Goal: Book appointment/travel/reservation

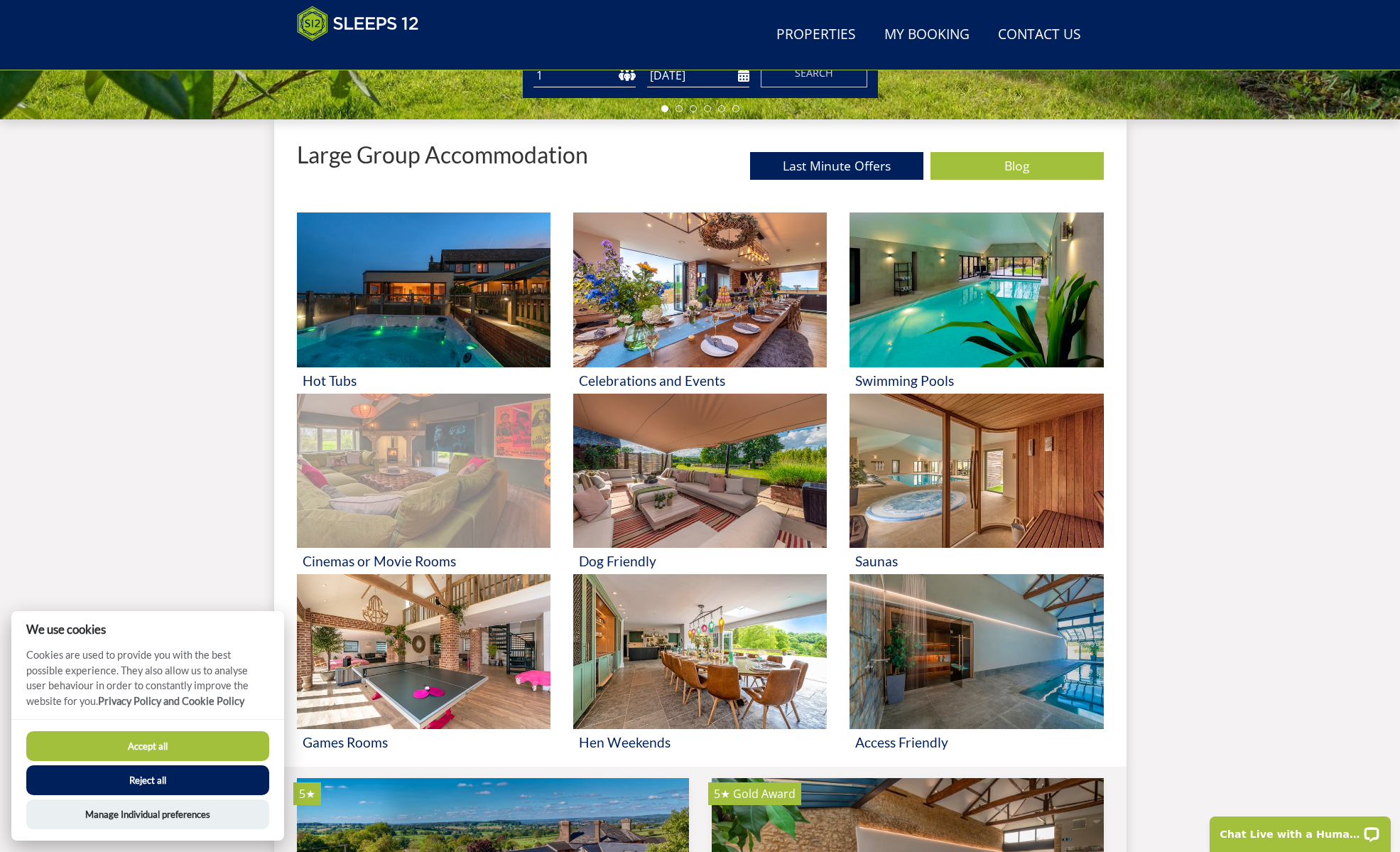
scroll to position [582, 0]
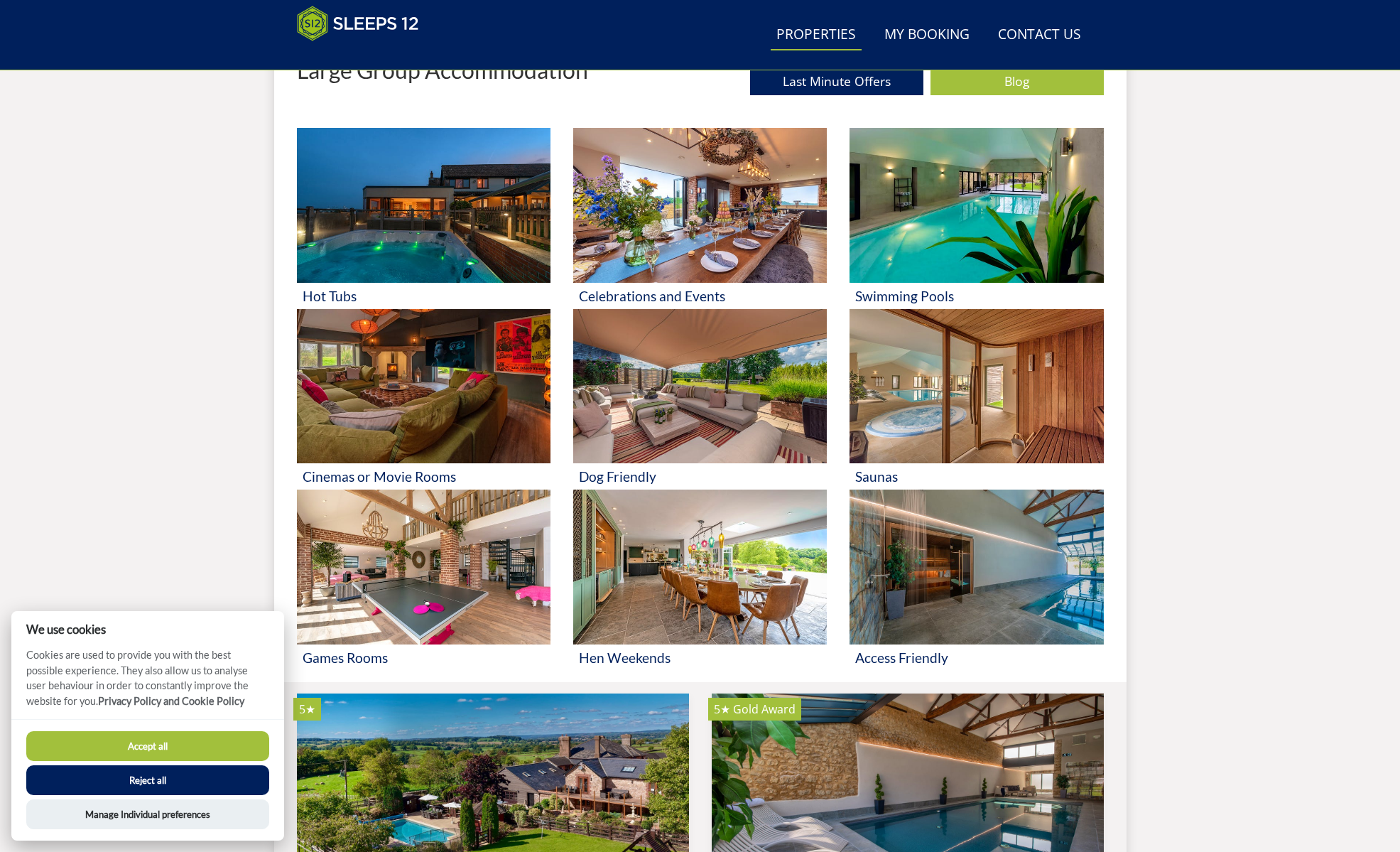
click at [844, 26] on link "Properties" at bounding box center [816, 35] width 90 height 32
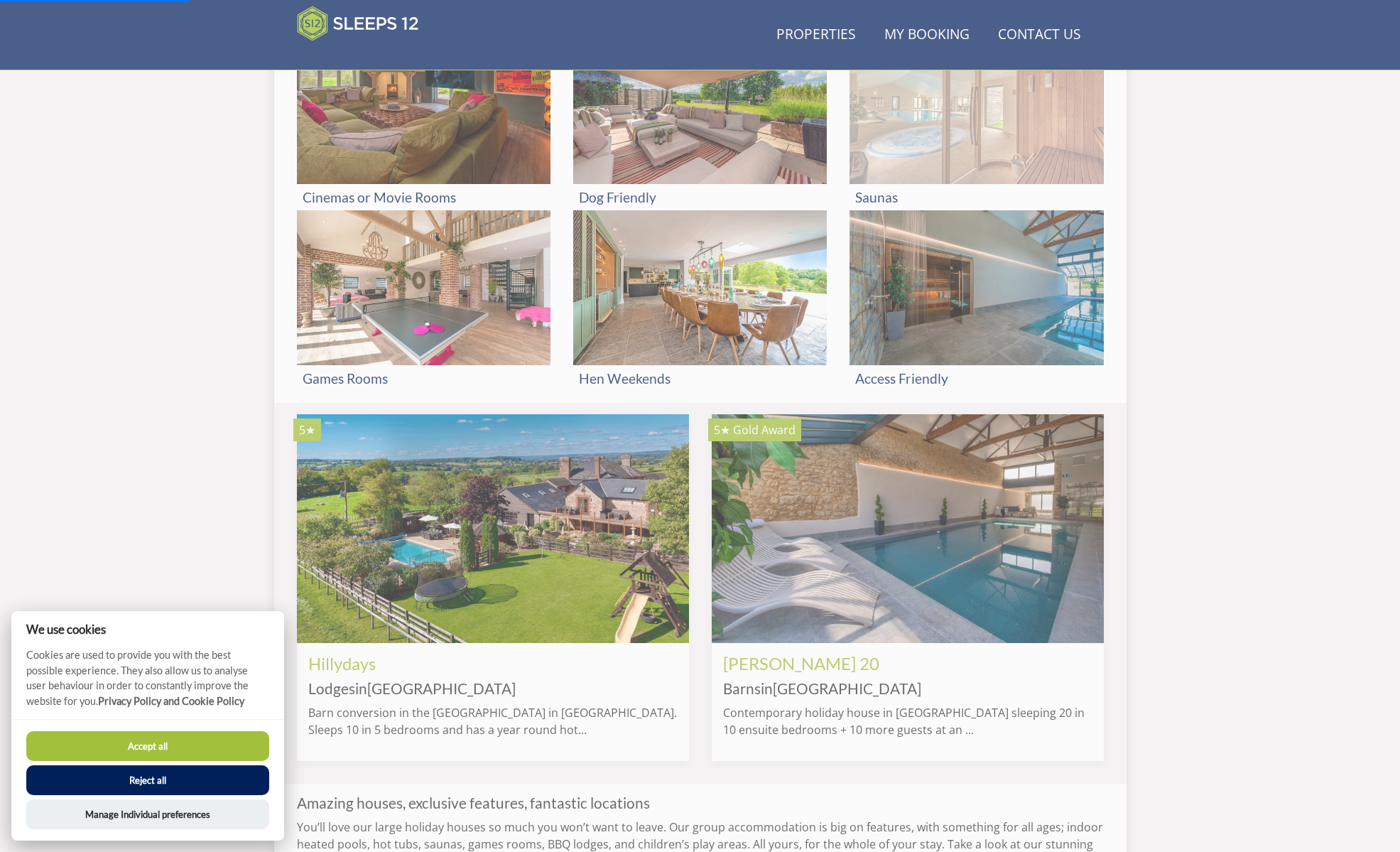
scroll to position [937, 0]
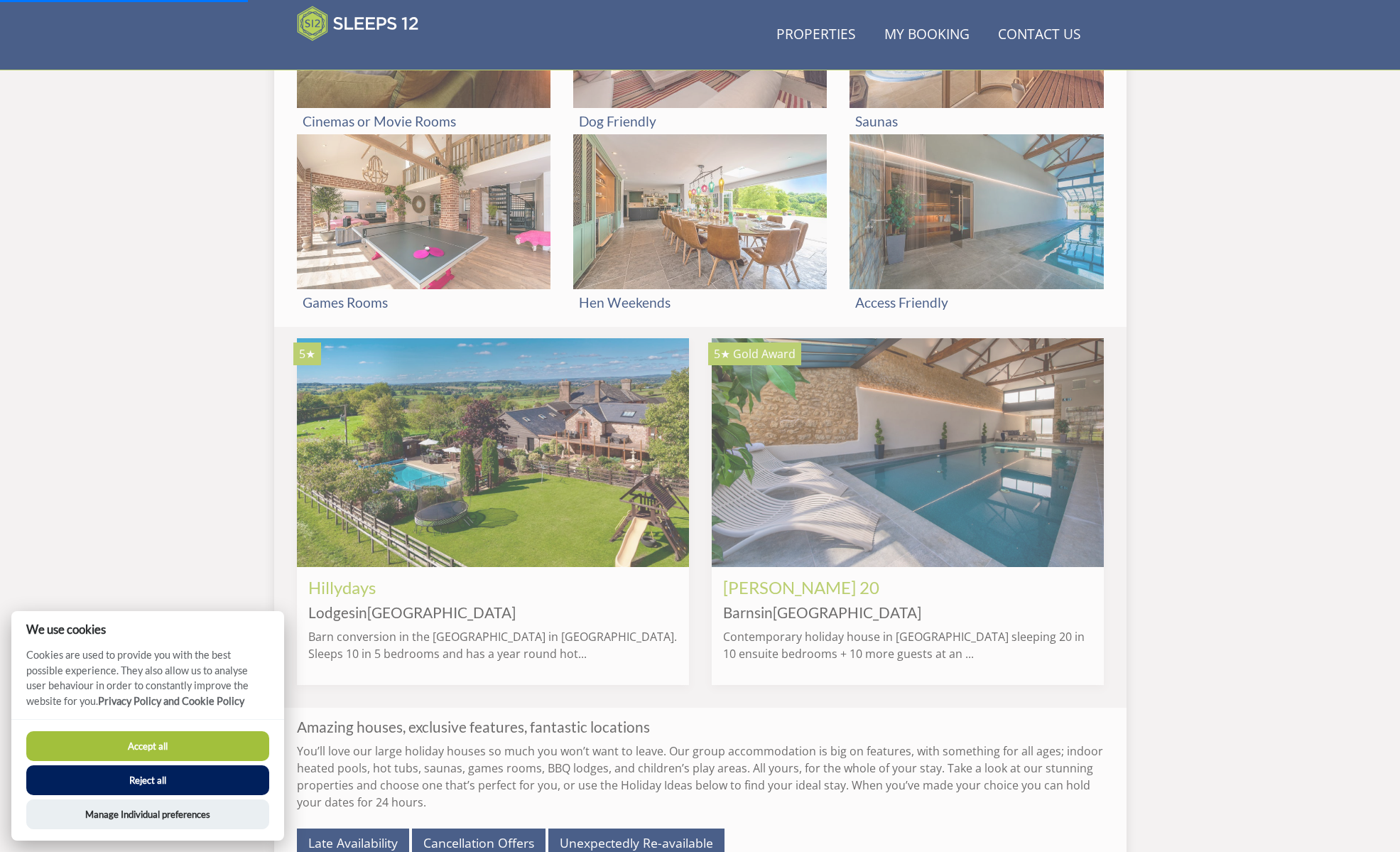
click at [214, 752] on button "Accept all" at bounding box center [147, 747] width 242 height 30
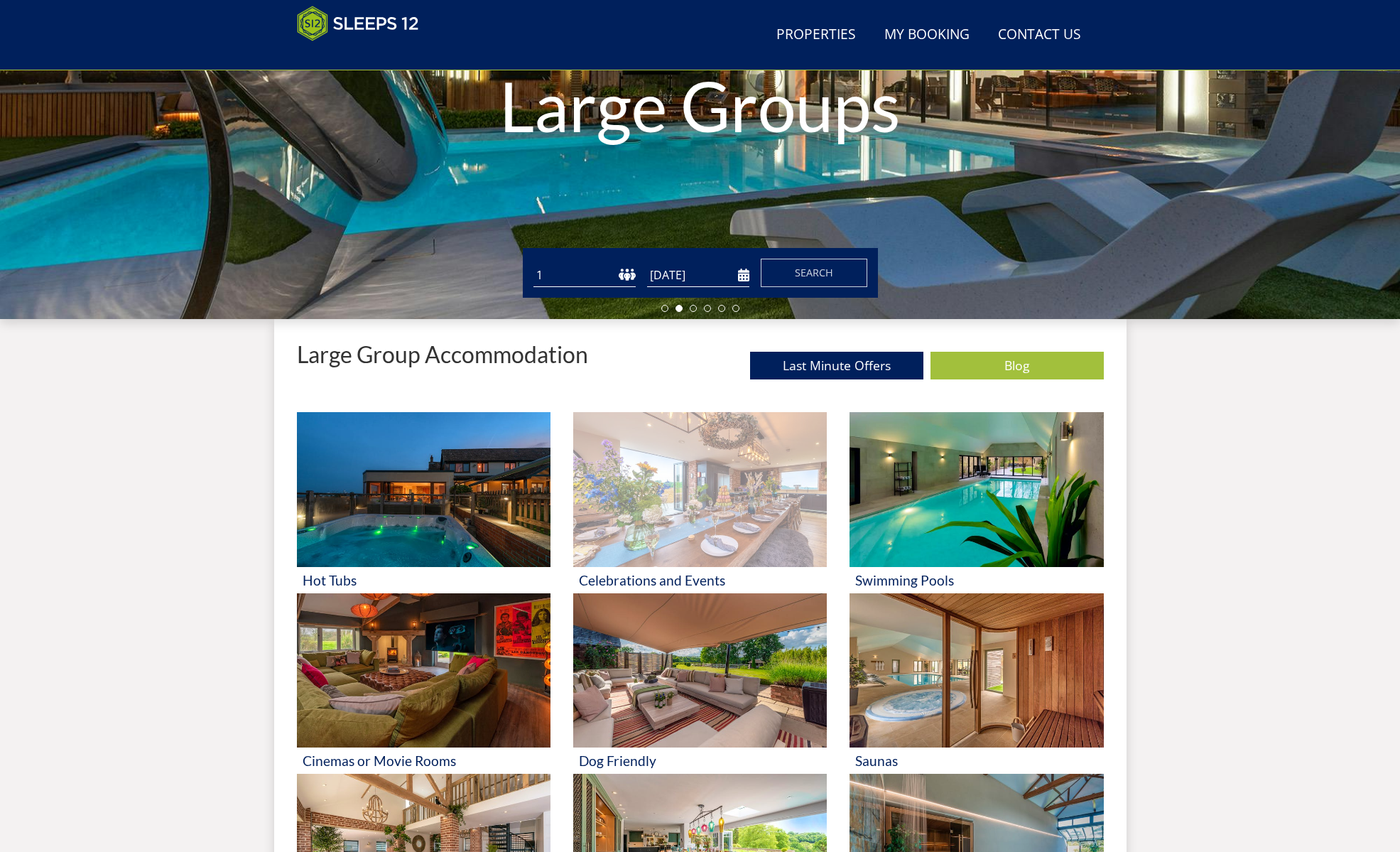
scroll to position [370, 0]
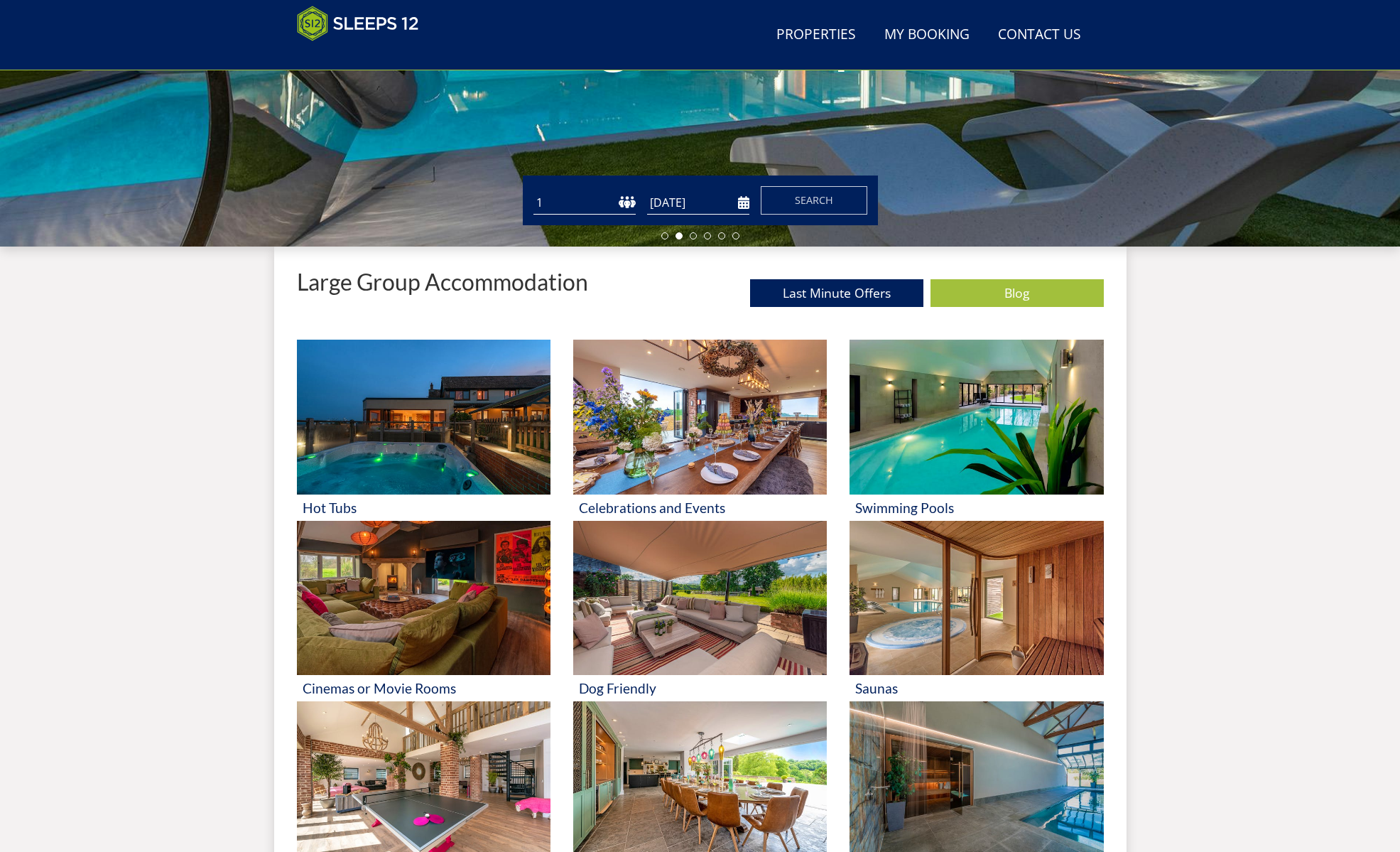
click at [606, 211] on select "1 2 3 4 5 6 7 8 9 10 11 12 13 14 15 16 17 18 19 20 21 22 23 24 25 26 27 28 29 3…" at bounding box center [584, 203] width 102 height 24
select select "30"
click at [534, 191] on select "1 2 3 4 5 6 7 8 9 10 11 12 13 14 15 16 17 18 19 20 21 22 23 24 25 26 27 28 29 3…" at bounding box center [584, 203] width 102 height 24
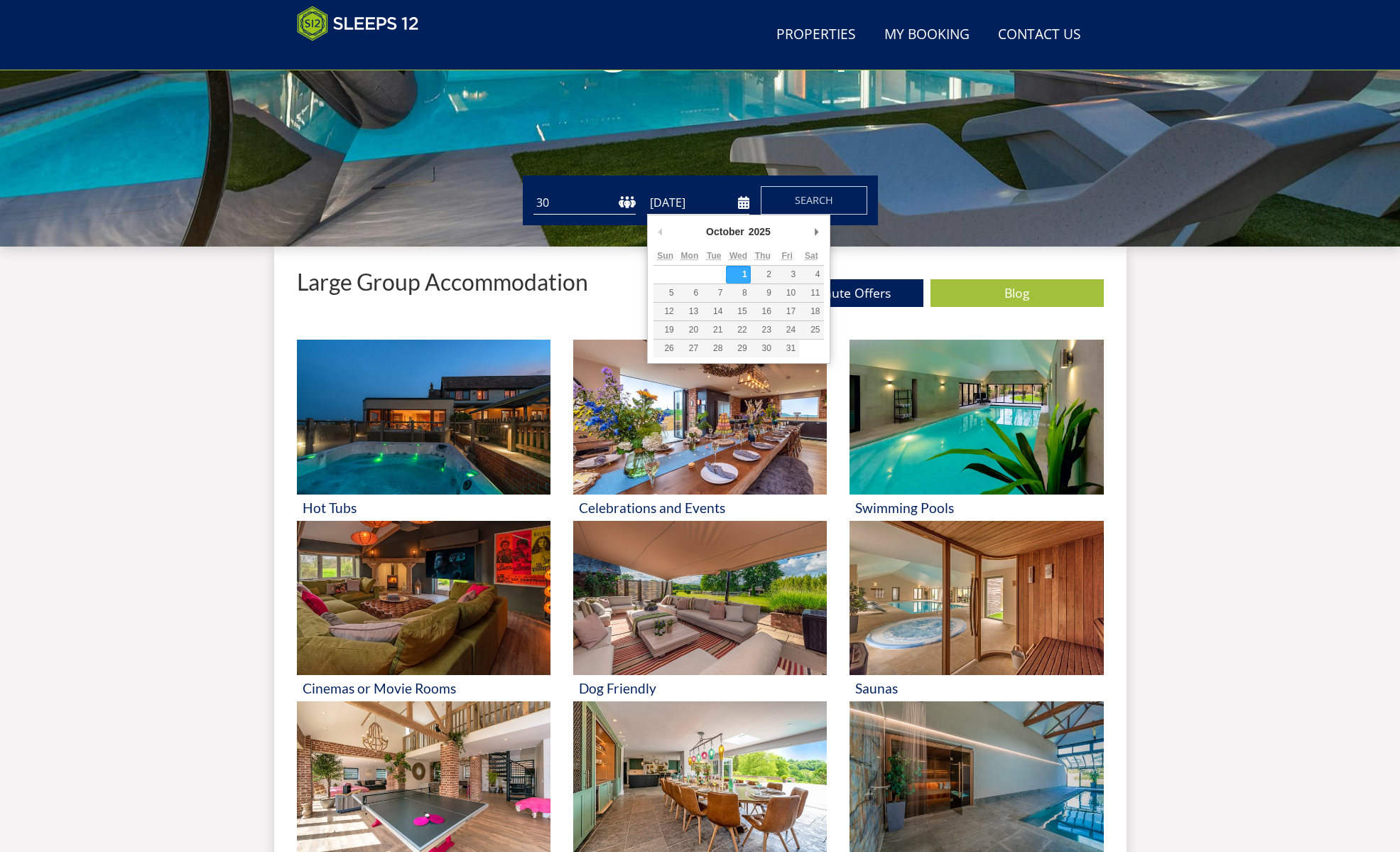
click at [741, 201] on input "[DATE]" at bounding box center [698, 203] width 102 height 24
type input "10/08/2026"
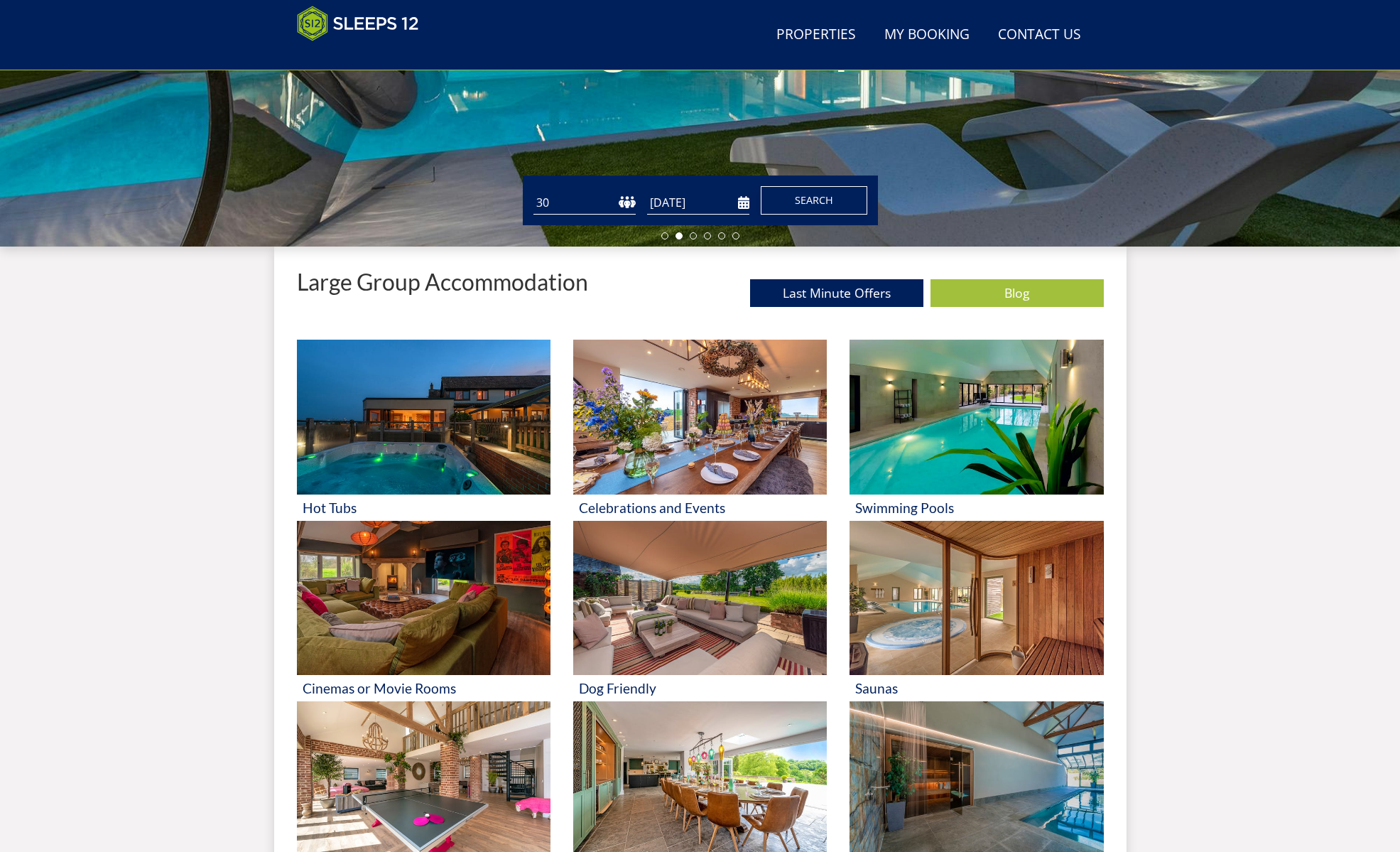
click at [800, 209] on button "Search" at bounding box center [814, 200] width 106 height 29
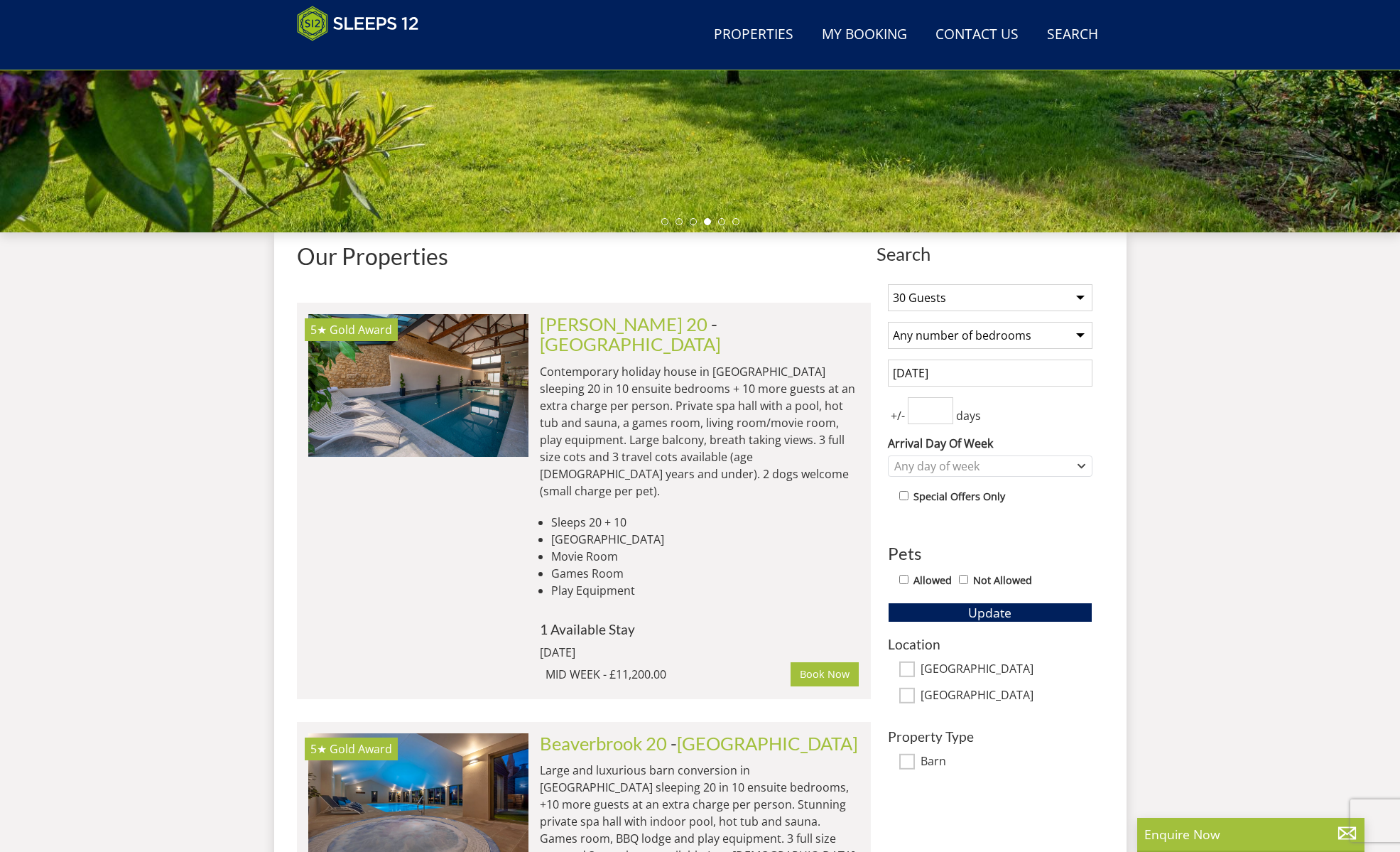
scroll to position [377, 0]
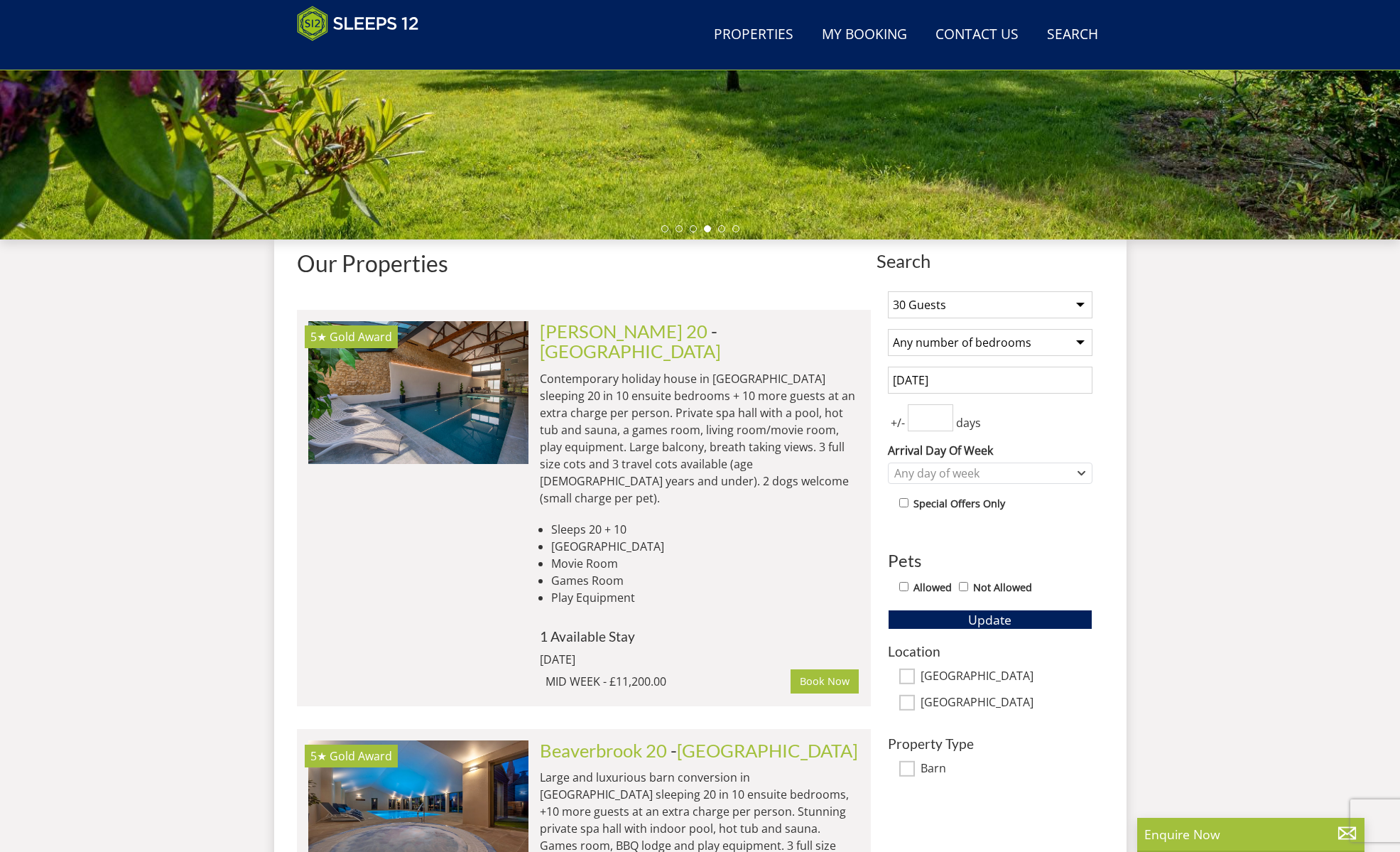
click at [926, 420] on input "number" at bounding box center [931, 418] width 46 height 27
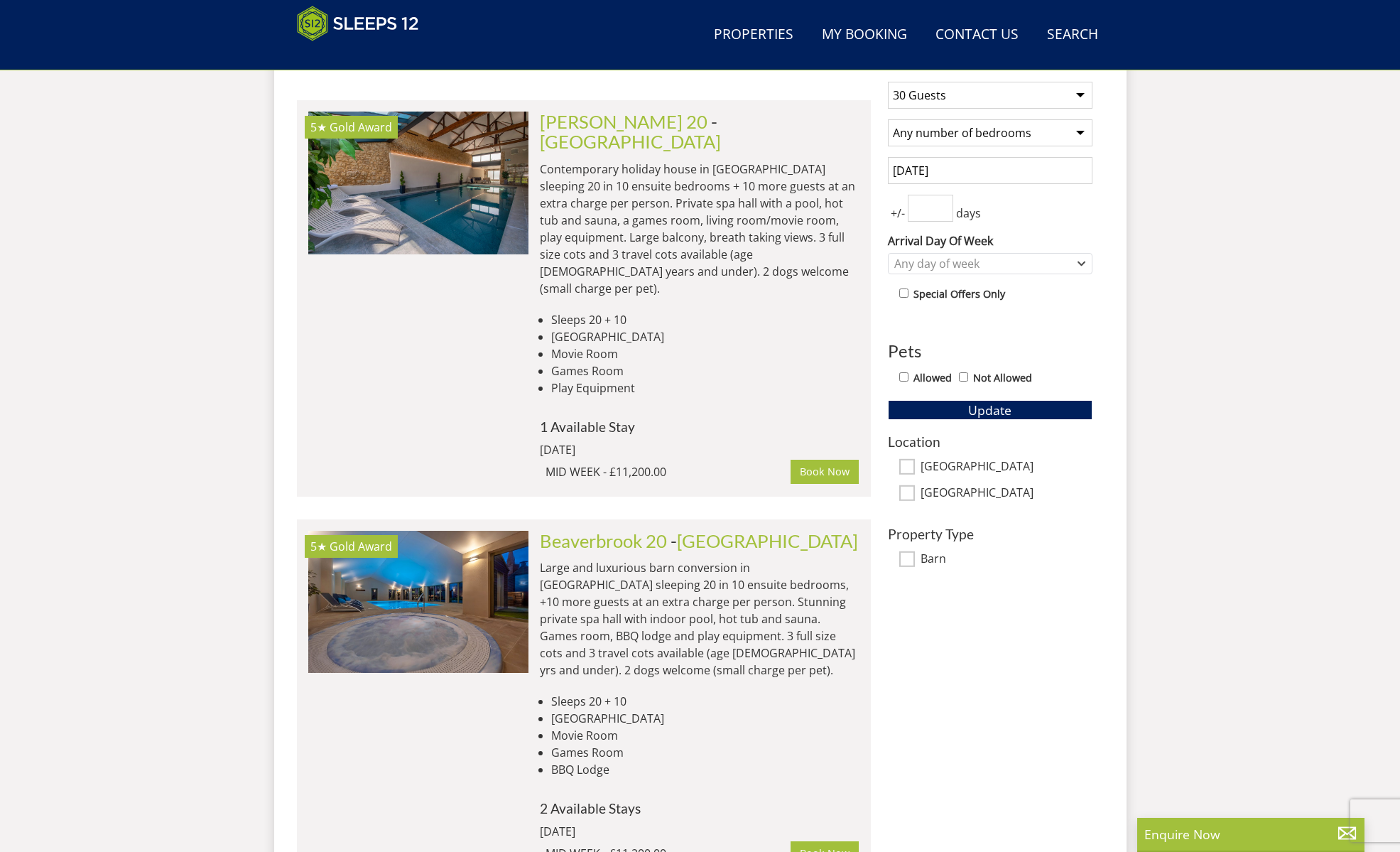
scroll to position [554, 0]
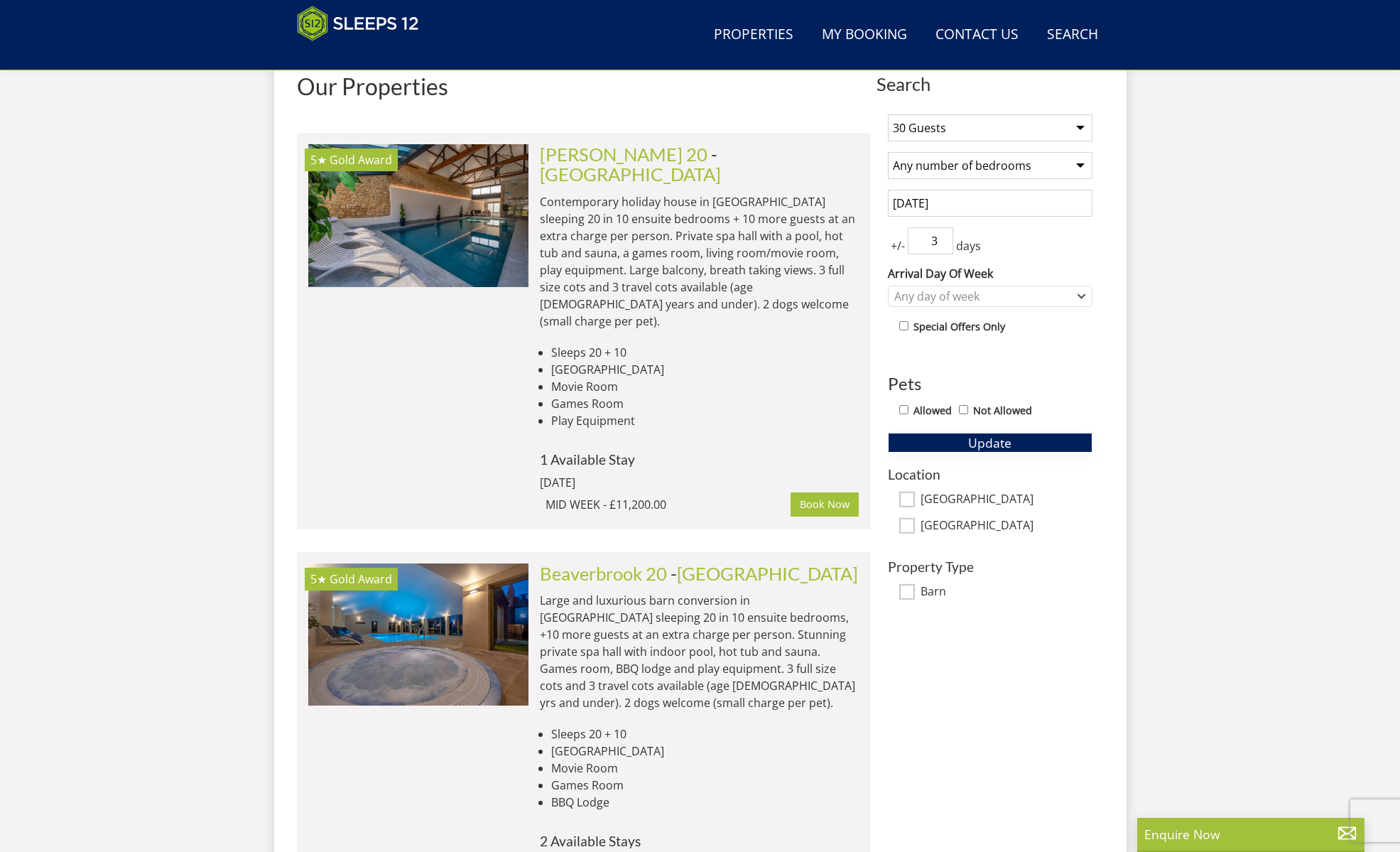
type input "3"
click at [1042, 439] on button "Update" at bounding box center [991, 442] width 205 height 20
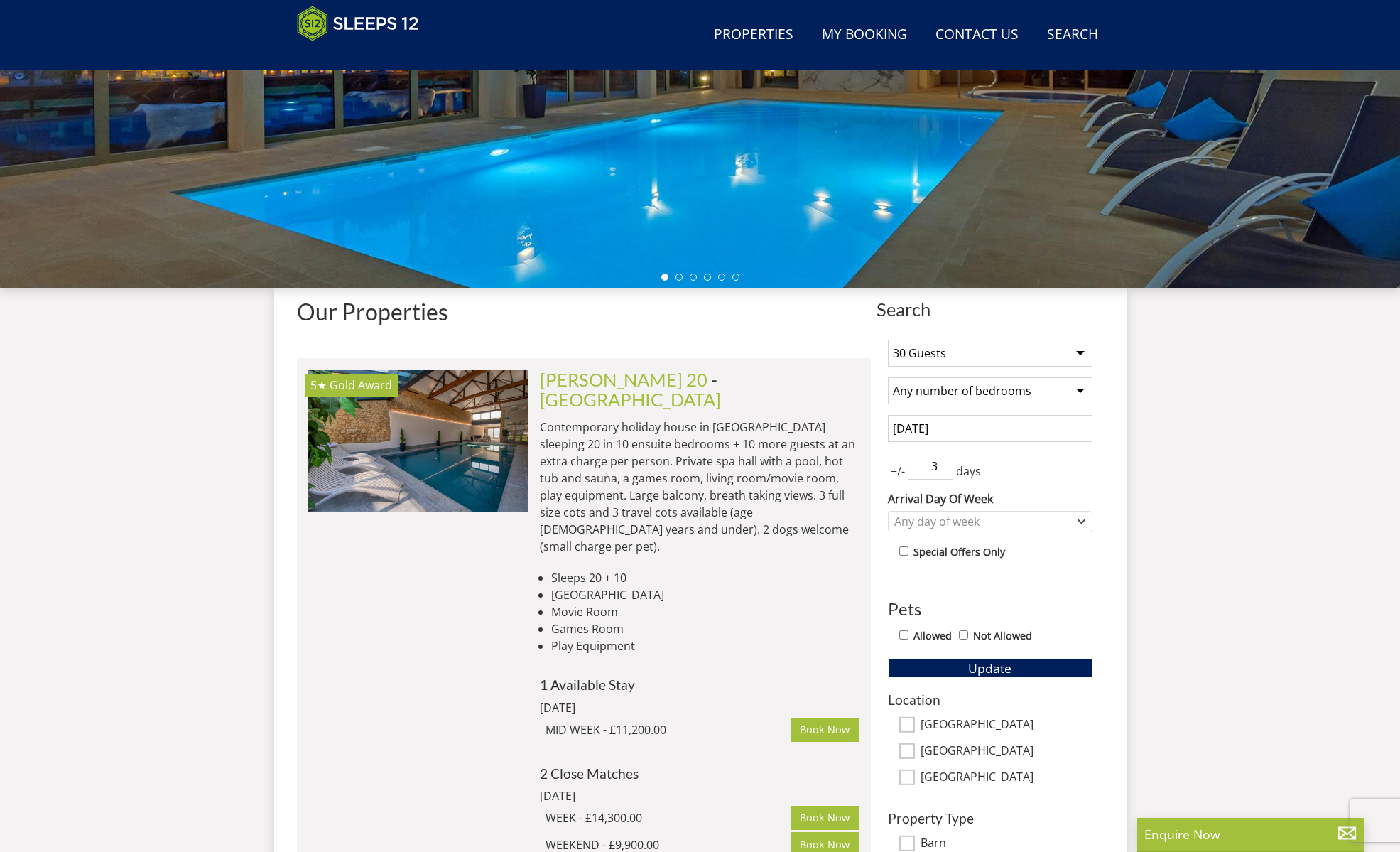
scroll to position [269, 0]
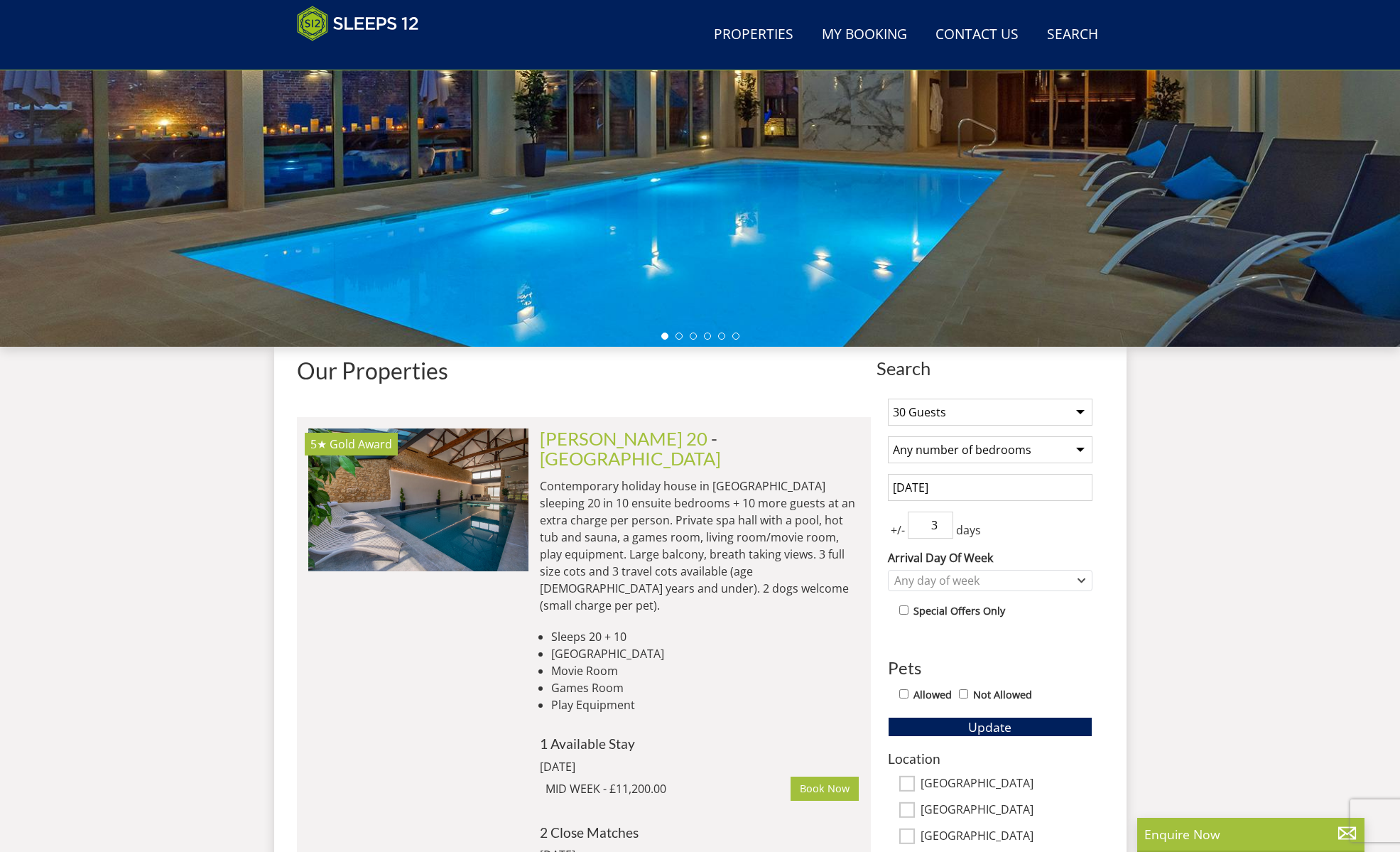
click at [1047, 492] on input "10 August 2026" at bounding box center [991, 487] width 205 height 27
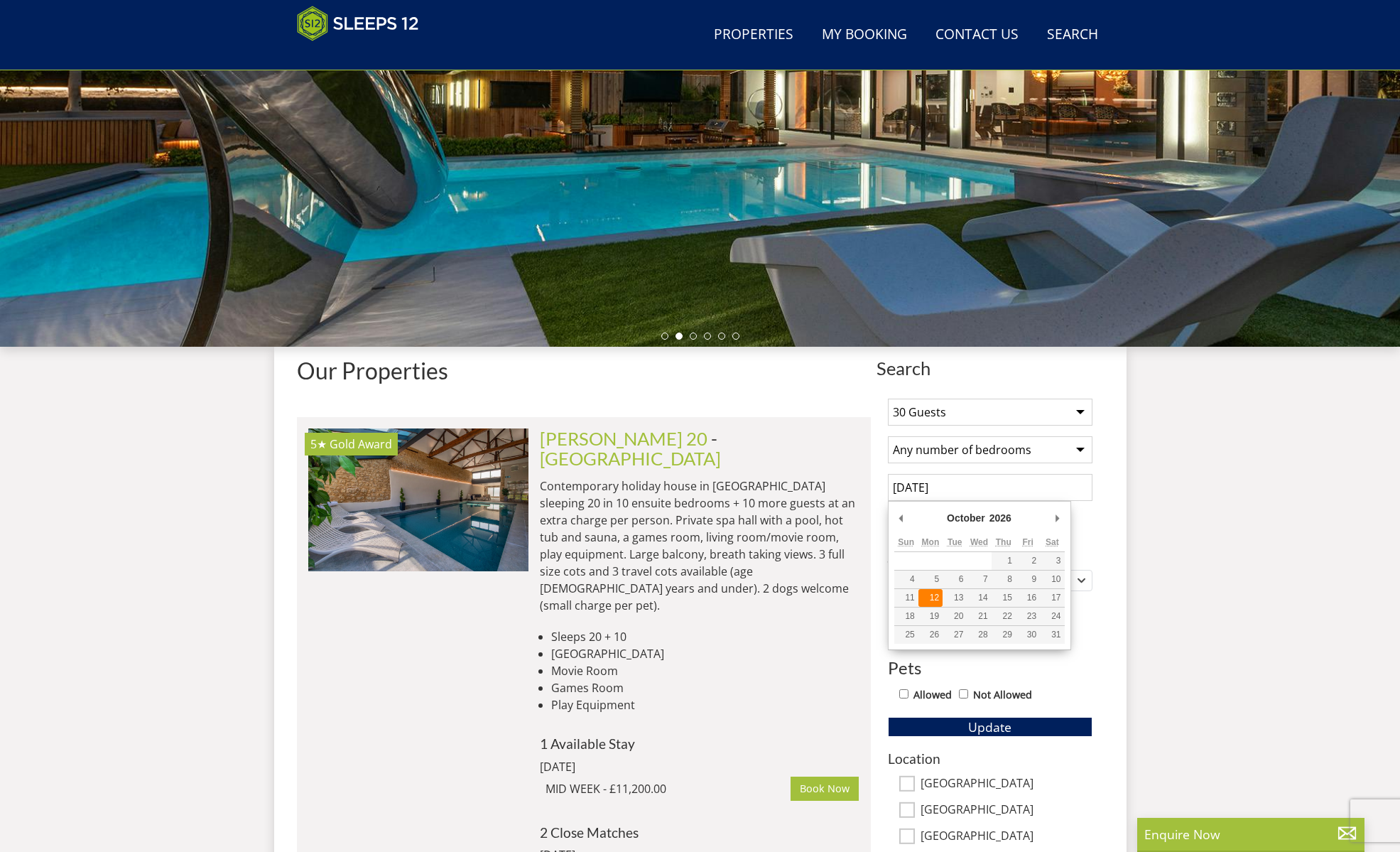
type input "12/10/2026"
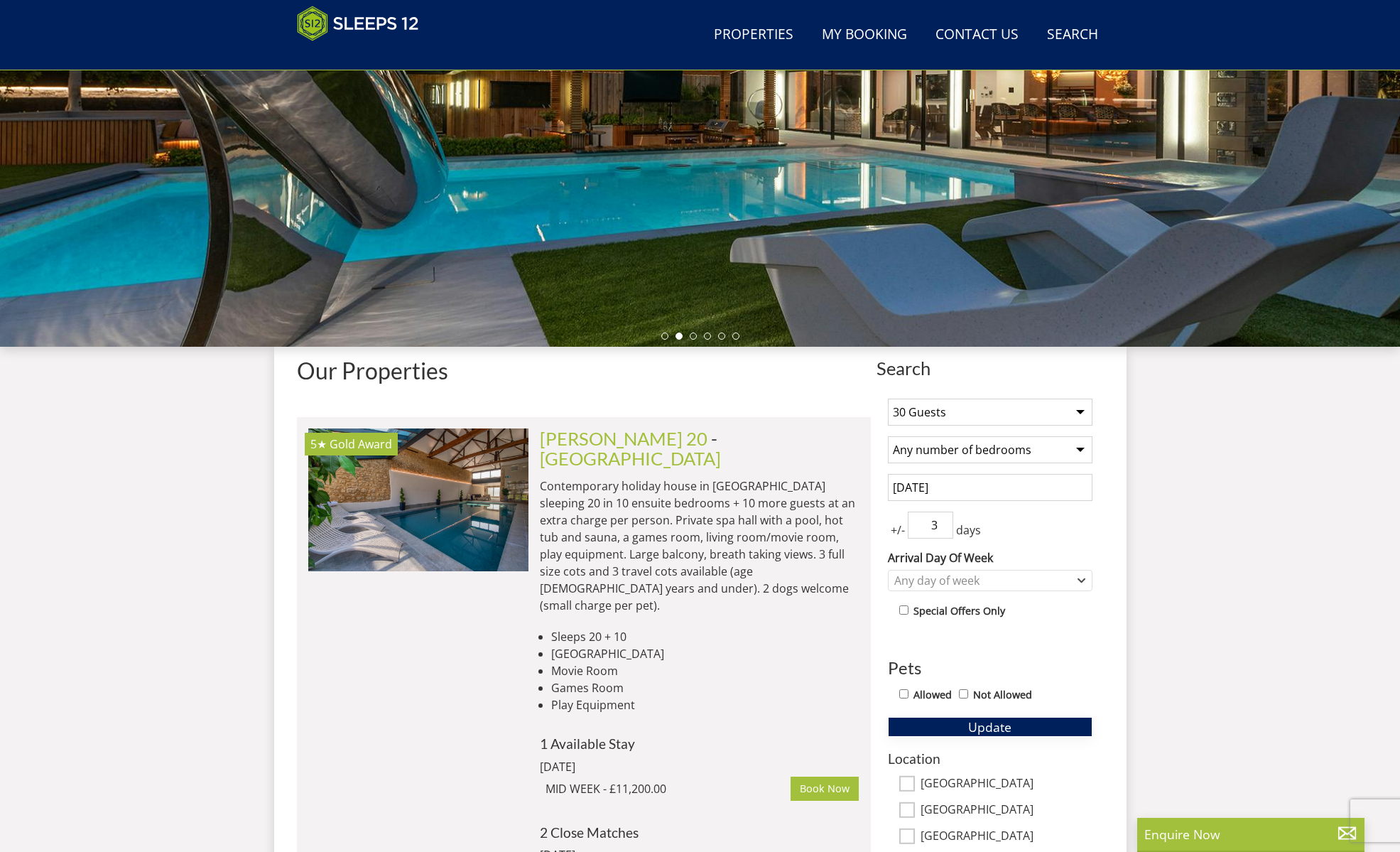
click at [1020, 729] on button "Update" at bounding box center [991, 727] width 205 height 20
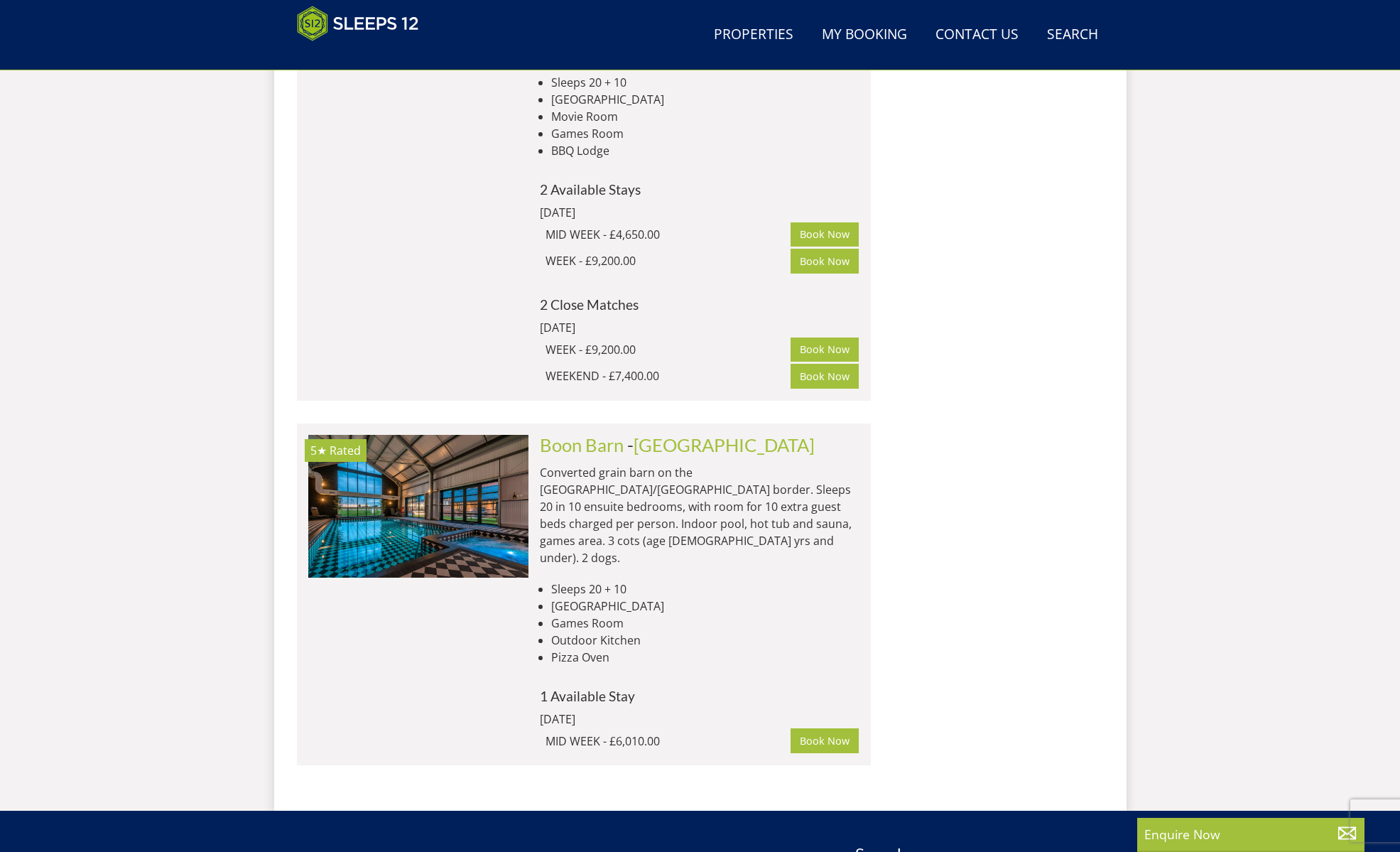
scroll to position [2330, 0]
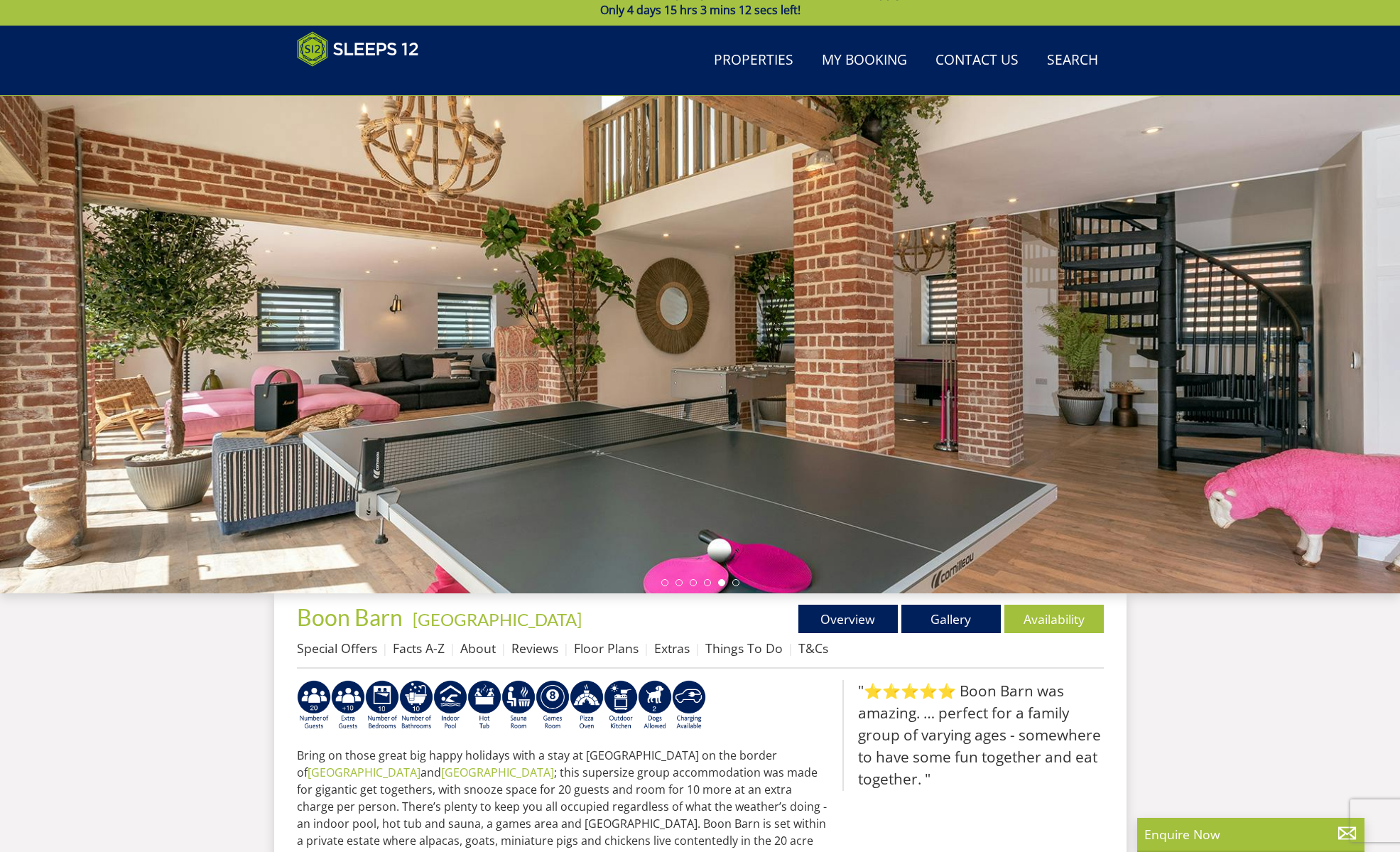
scroll to position [21, 0]
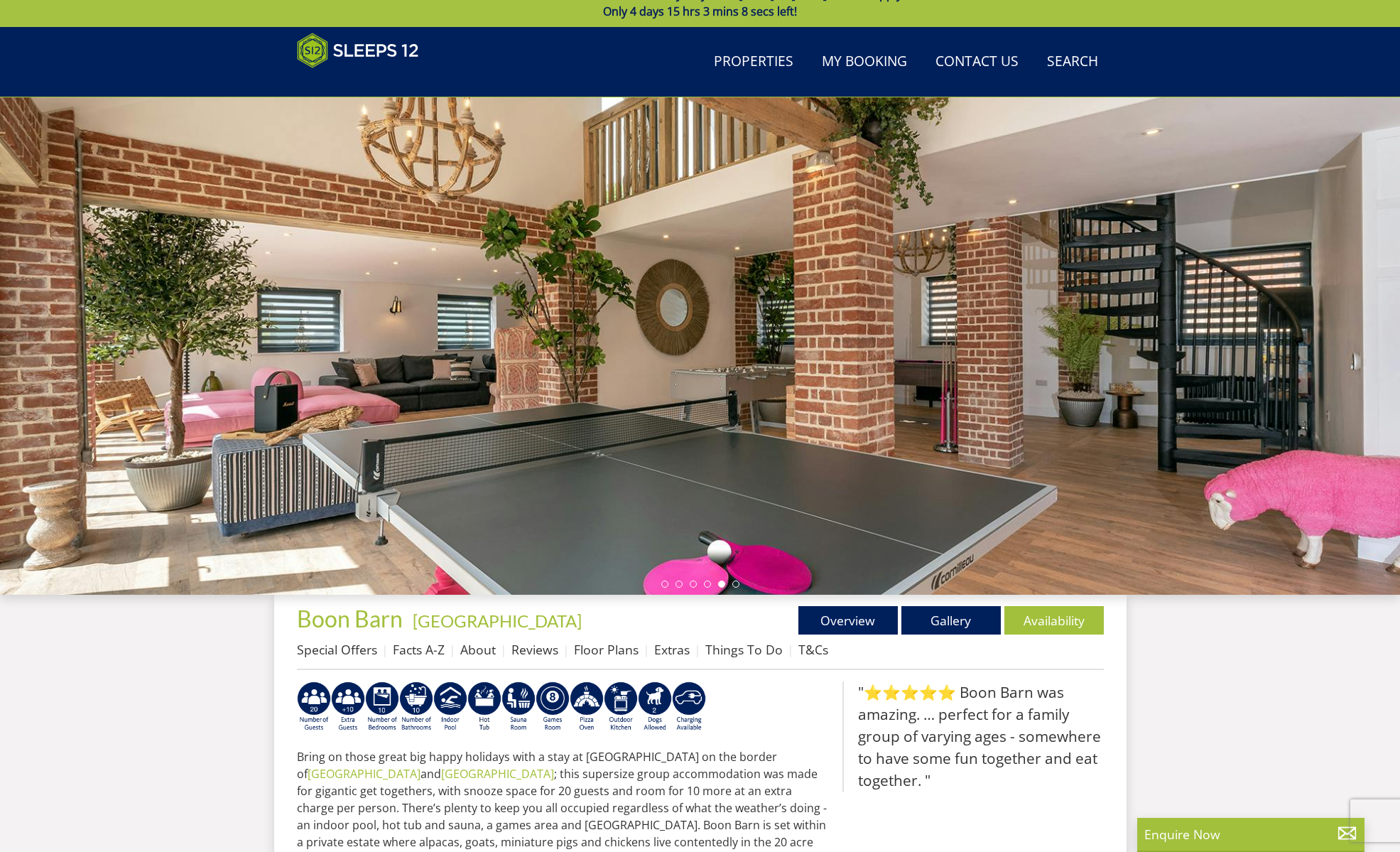
click at [652, 415] on div at bounding box center [700, 346] width 1400 height 497
click at [946, 615] on link "Gallery" at bounding box center [951, 620] width 99 height 29
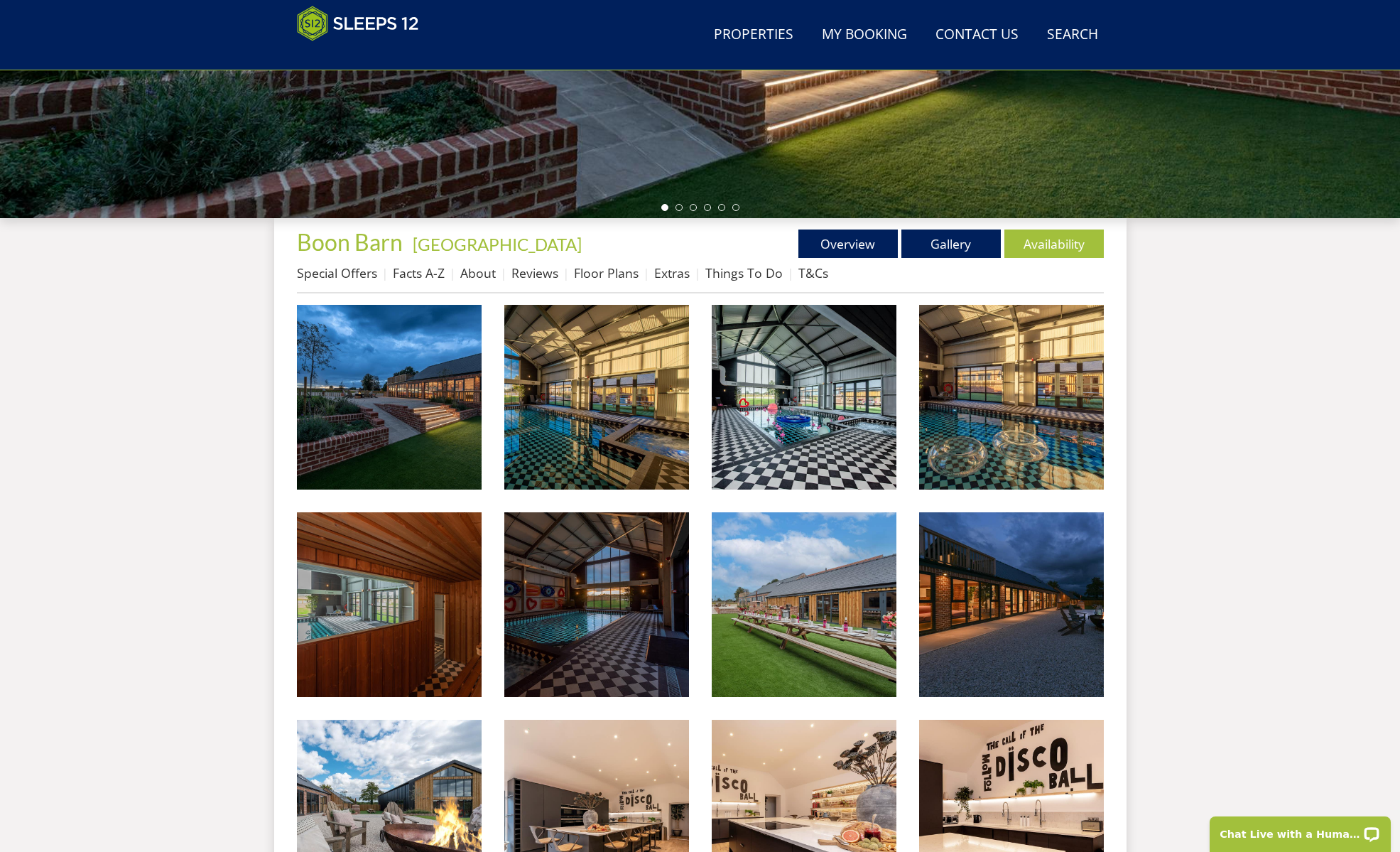
scroll to position [448, 0]
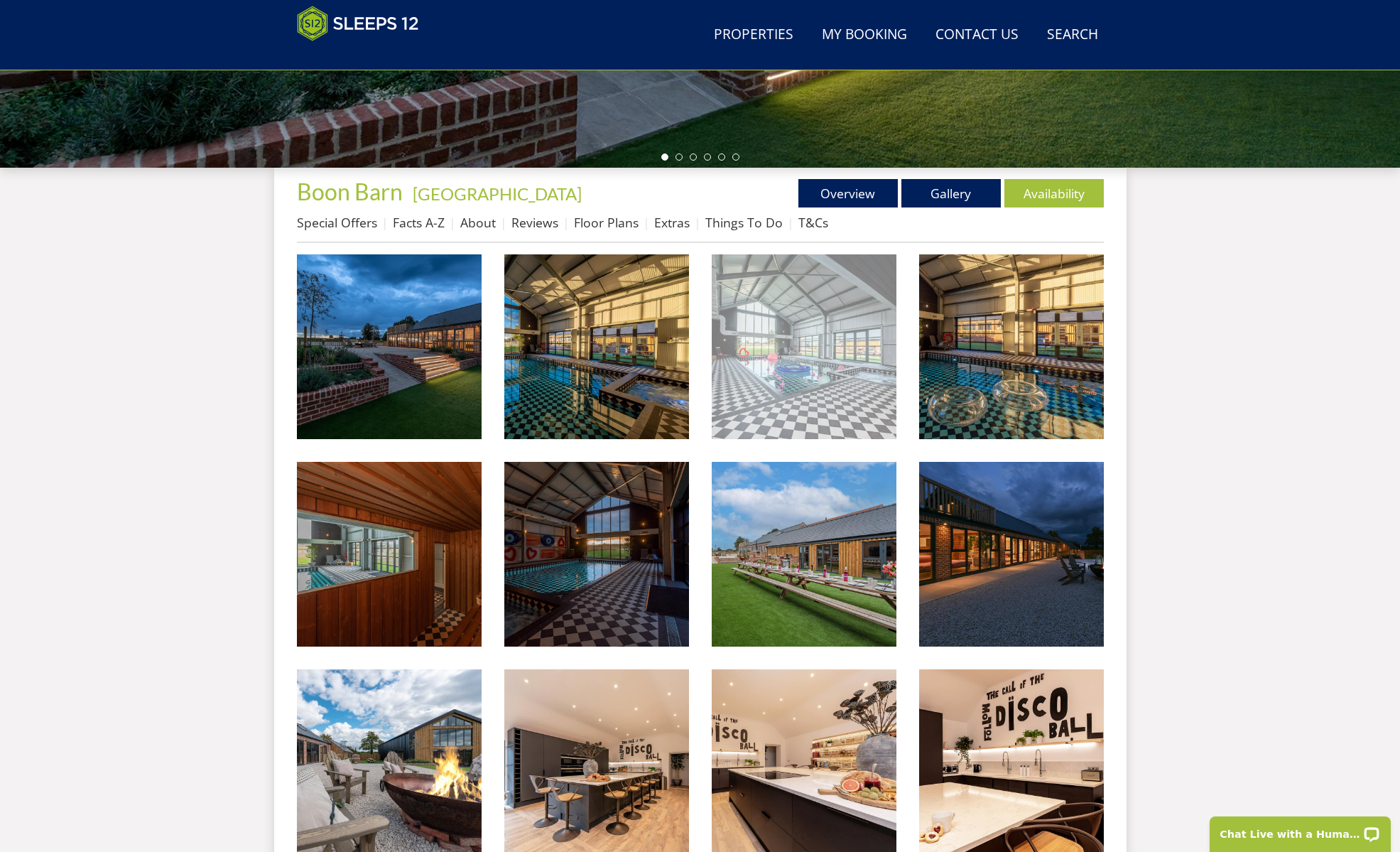
click at [751, 352] on img at bounding box center [804, 347] width 185 height 185
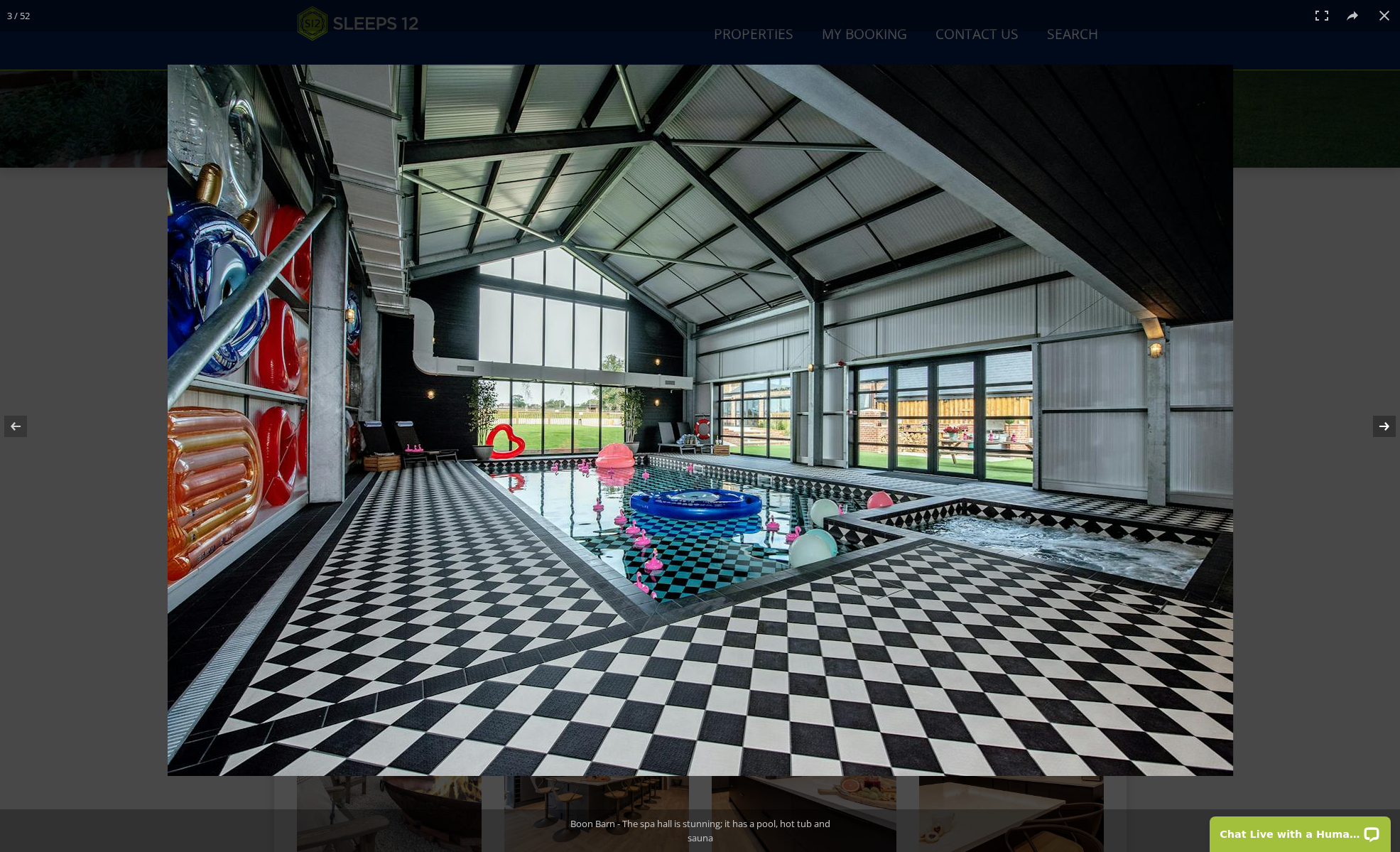
click at [1386, 427] on button at bounding box center [1375, 426] width 50 height 71
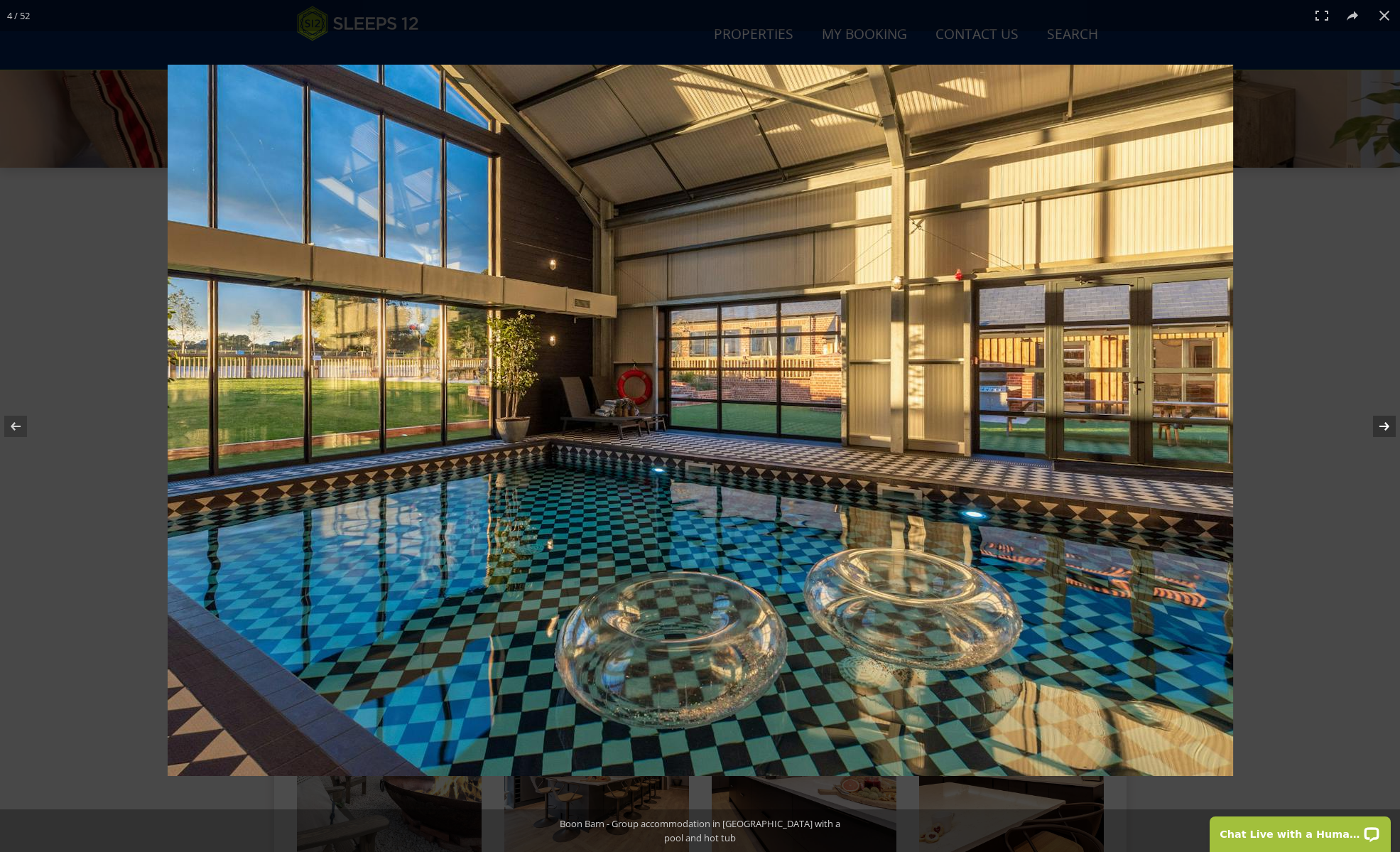
click at [1386, 427] on button at bounding box center [1375, 426] width 50 height 71
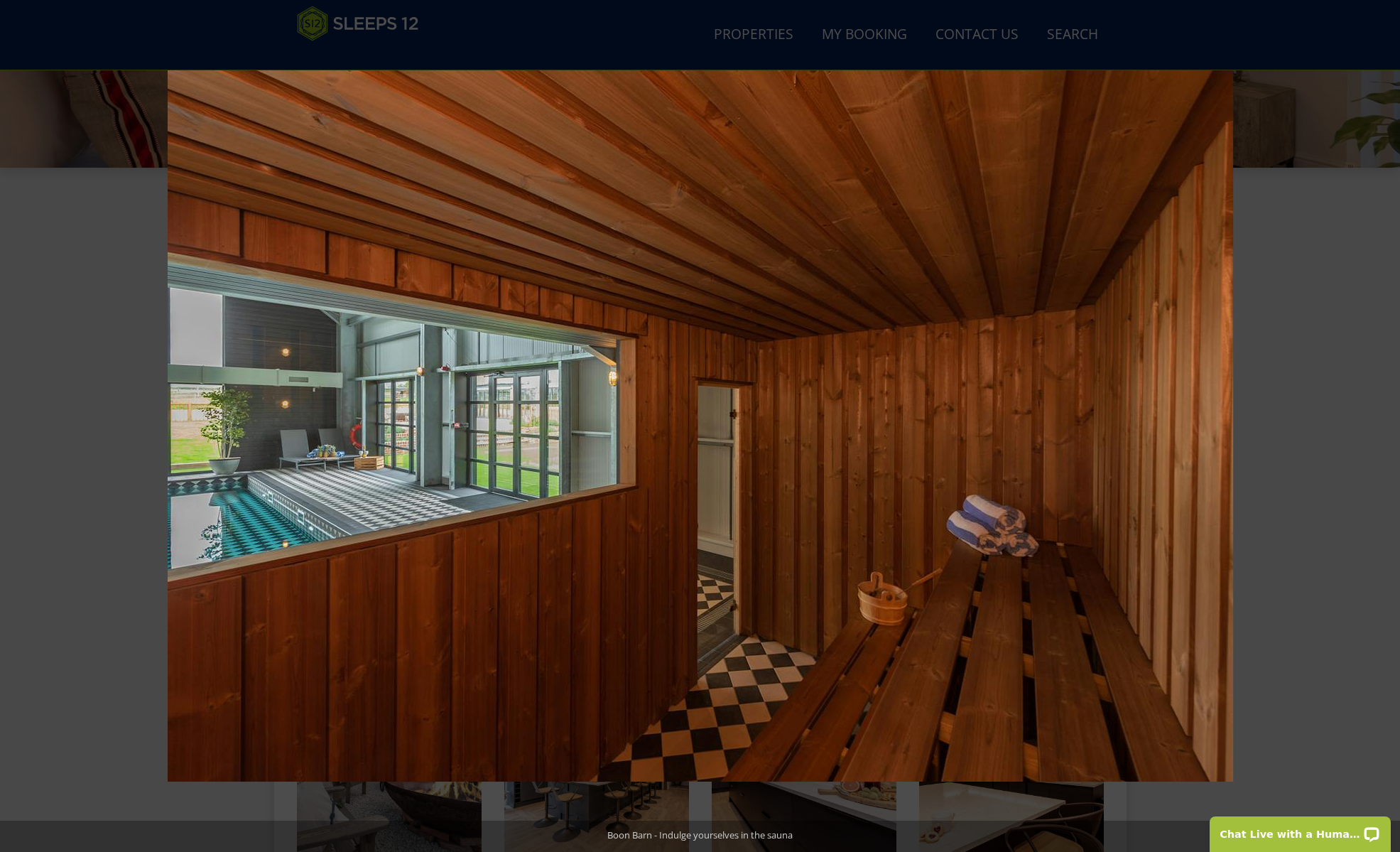
click at [1386, 427] on button at bounding box center [1375, 426] width 50 height 71
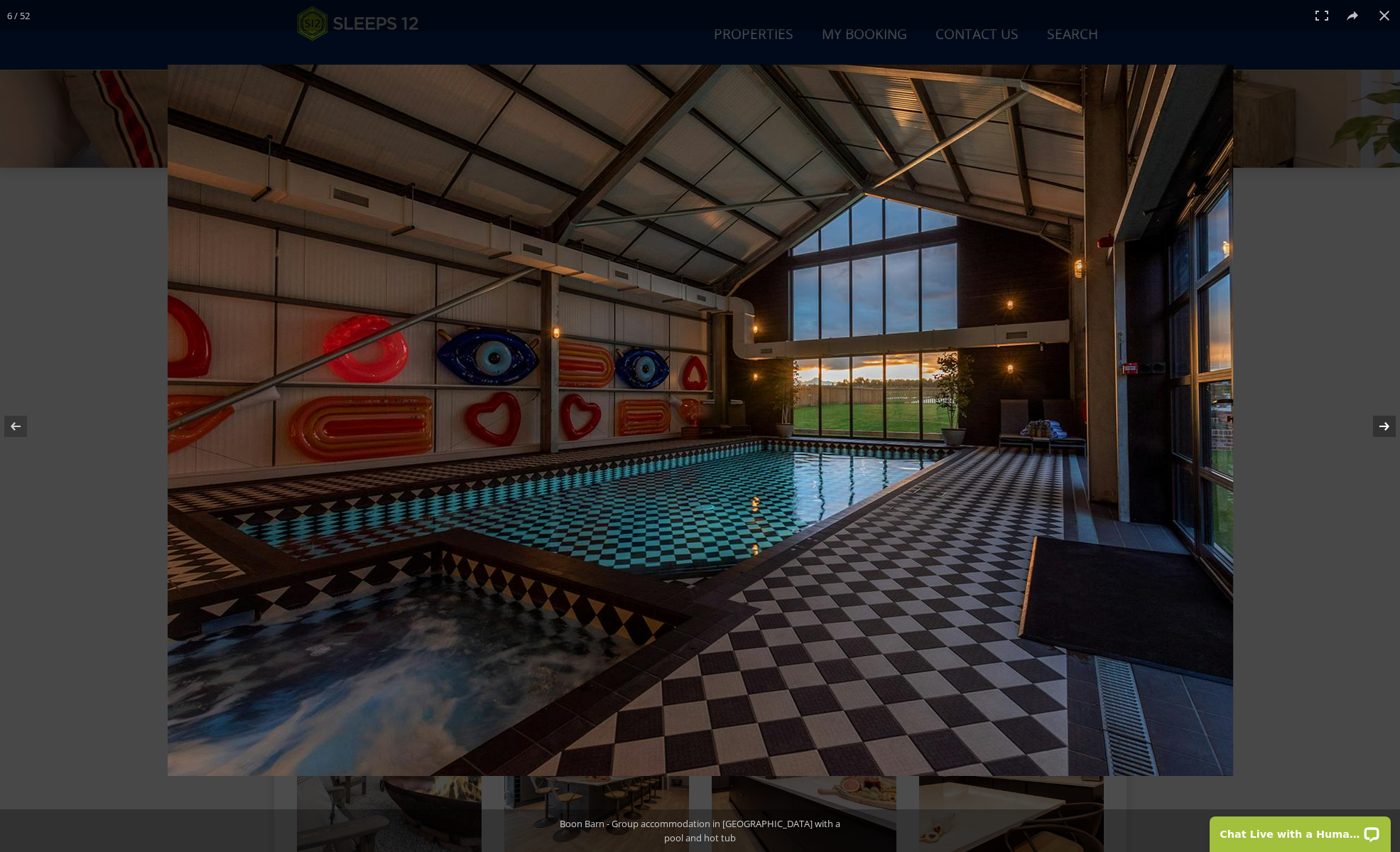
click at [1382, 427] on button at bounding box center [1375, 426] width 50 height 71
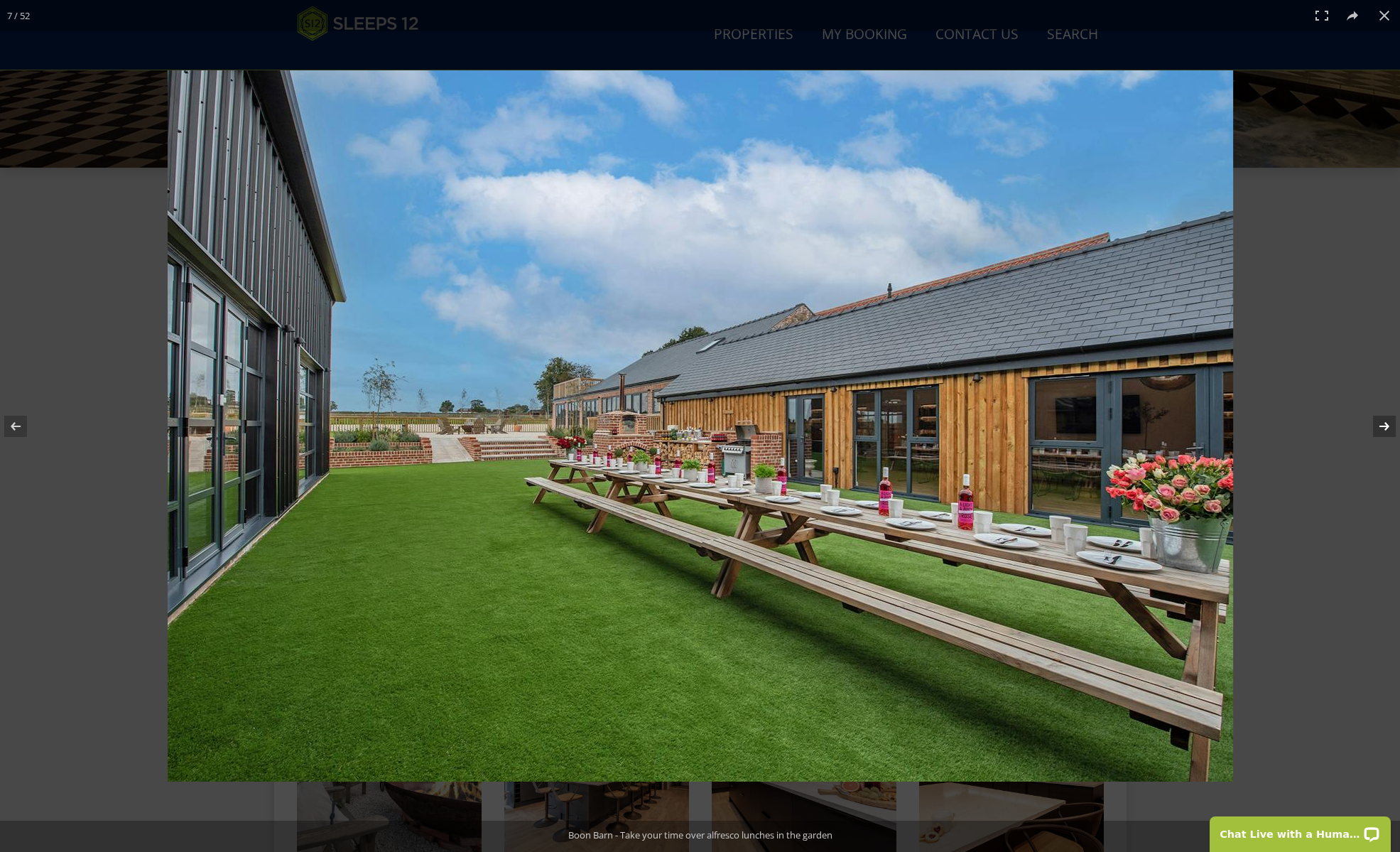
click at [1382, 427] on button at bounding box center [1375, 426] width 50 height 71
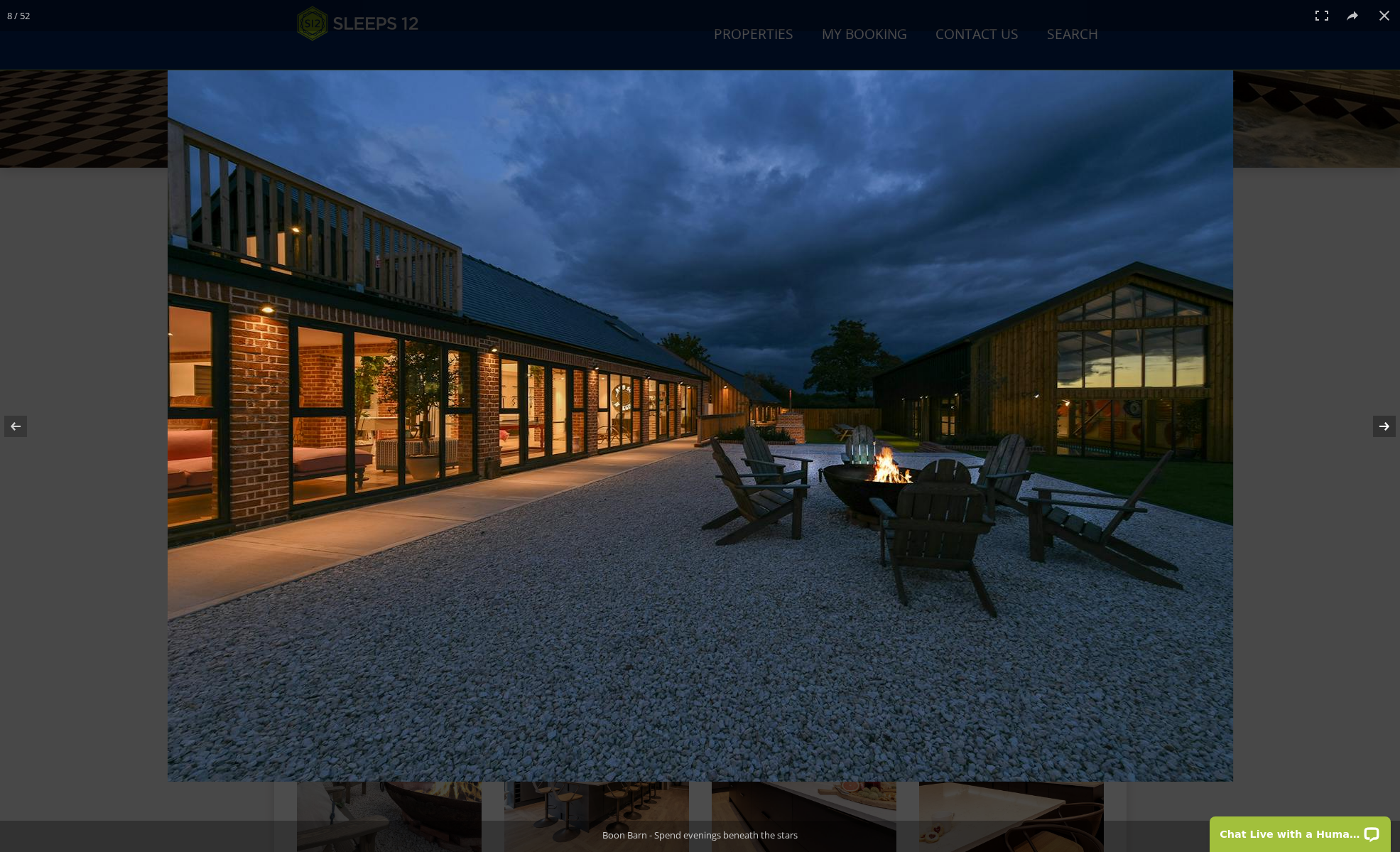
click at [1382, 427] on button at bounding box center [1375, 426] width 50 height 71
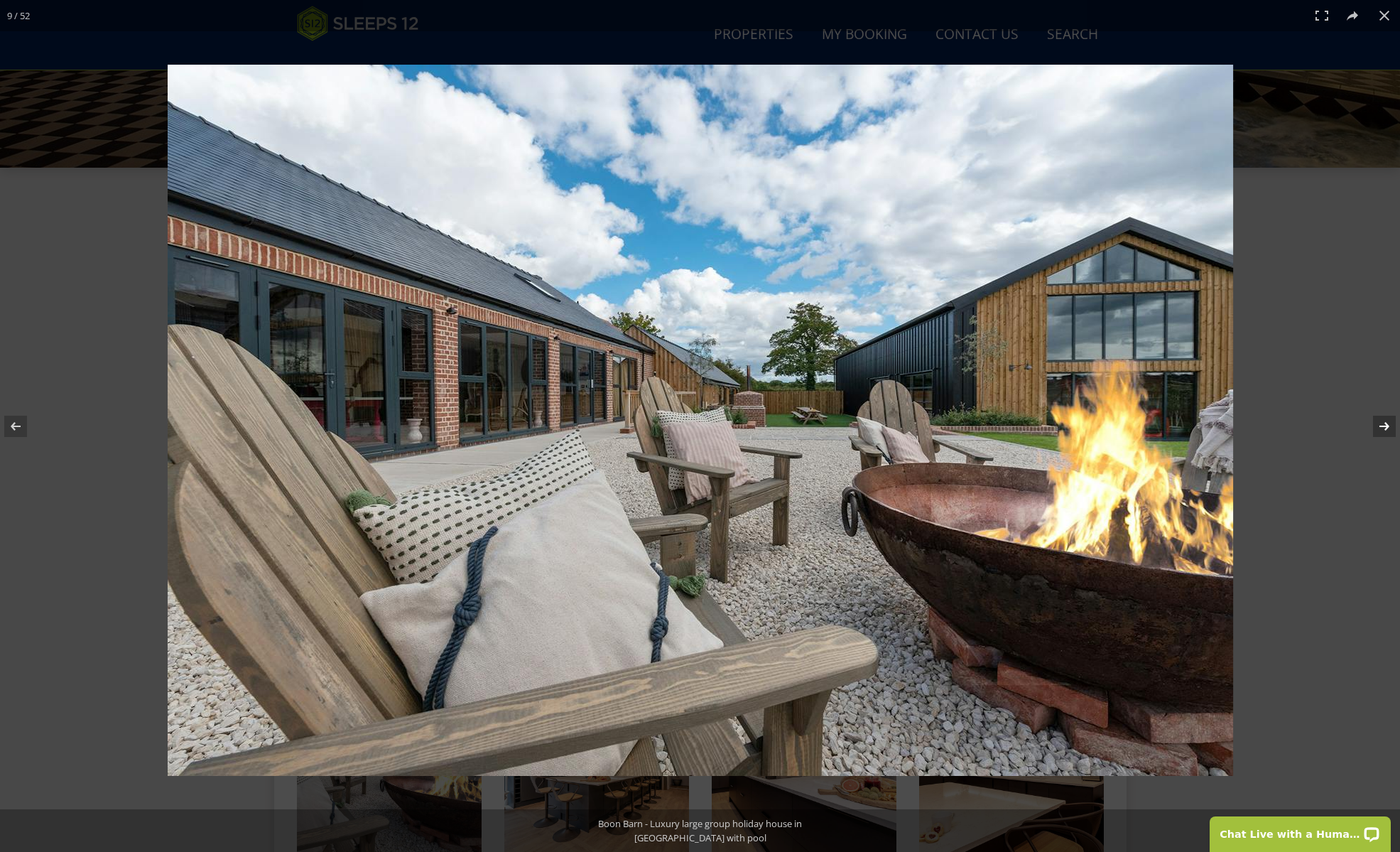
click at [1382, 427] on button at bounding box center [1375, 426] width 50 height 71
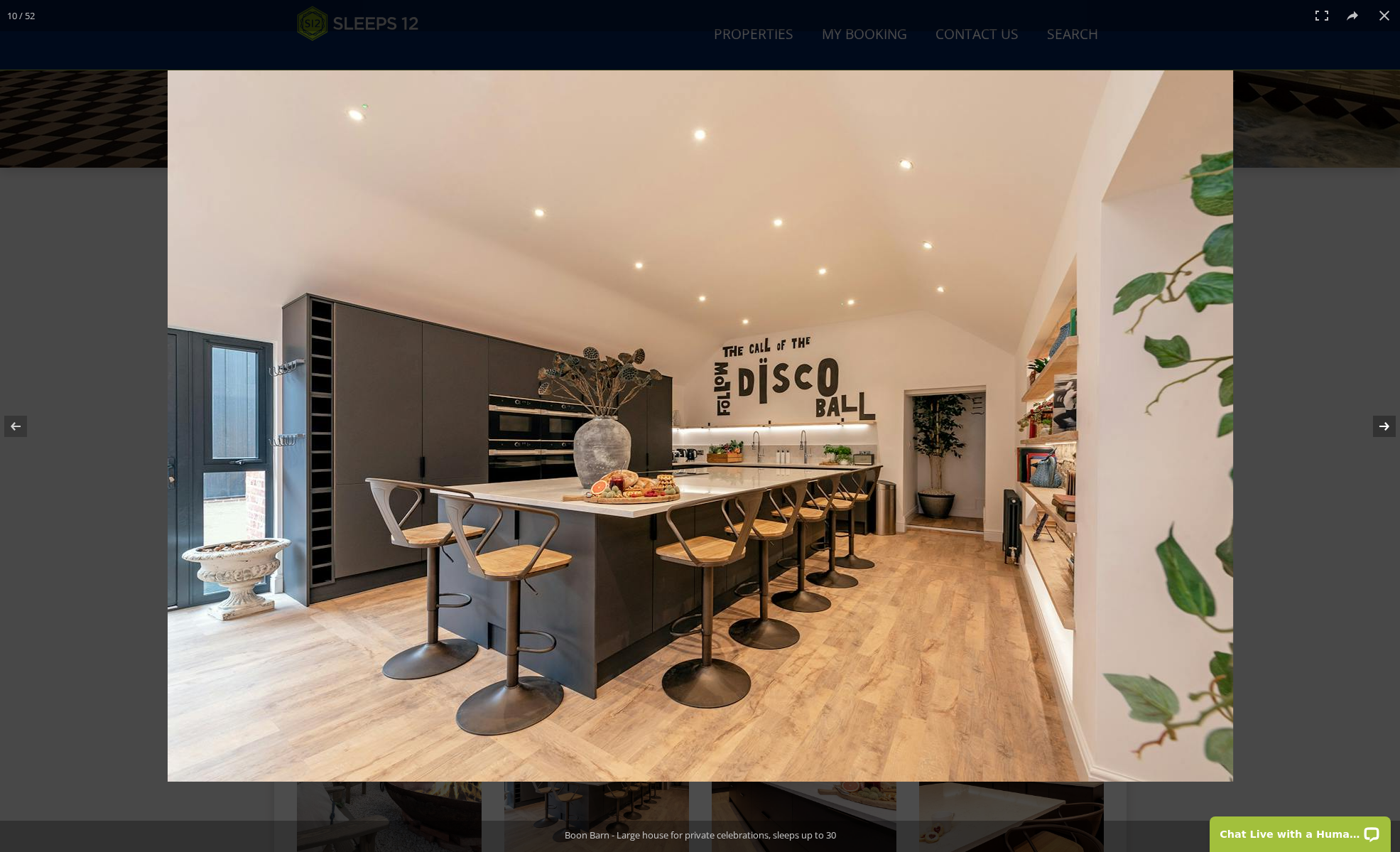
click at [1382, 427] on button at bounding box center [1375, 426] width 50 height 71
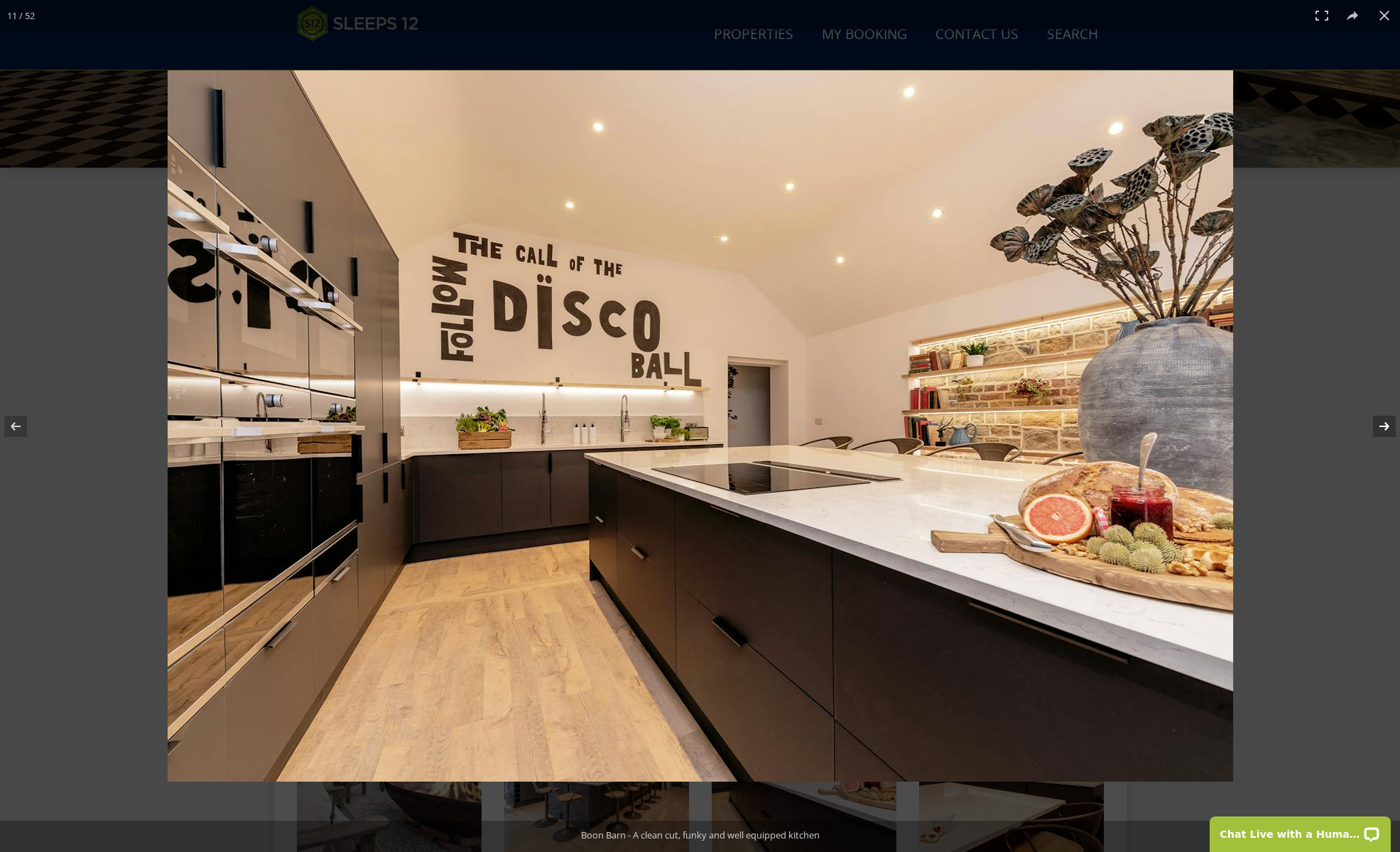
click at [1382, 427] on button at bounding box center [1375, 426] width 50 height 71
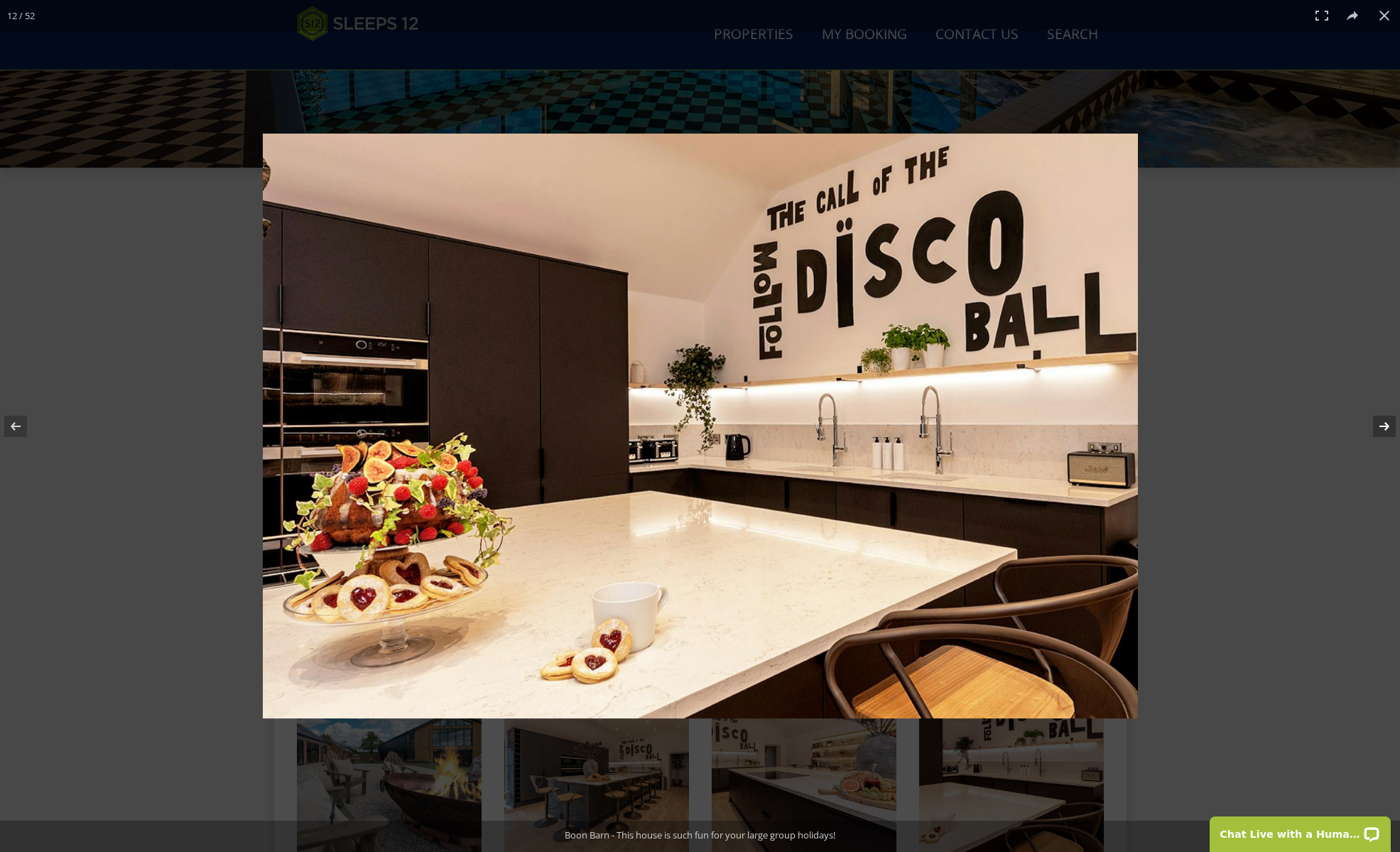
click at [1382, 427] on button at bounding box center [1375, 426] width 50 height 71
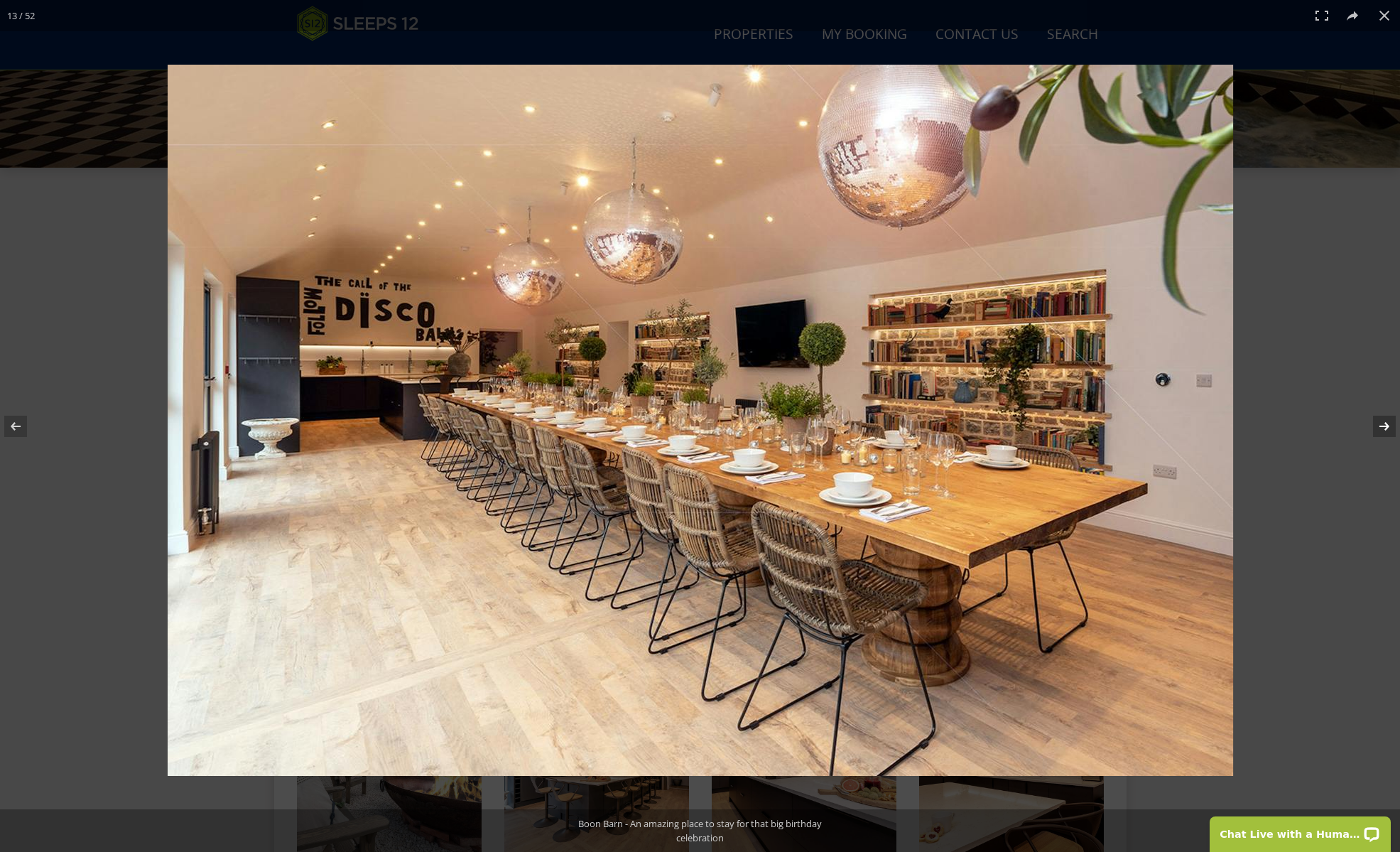
click at [1382, 427] on button at bounding box center [1375, 426] width 50 height 71
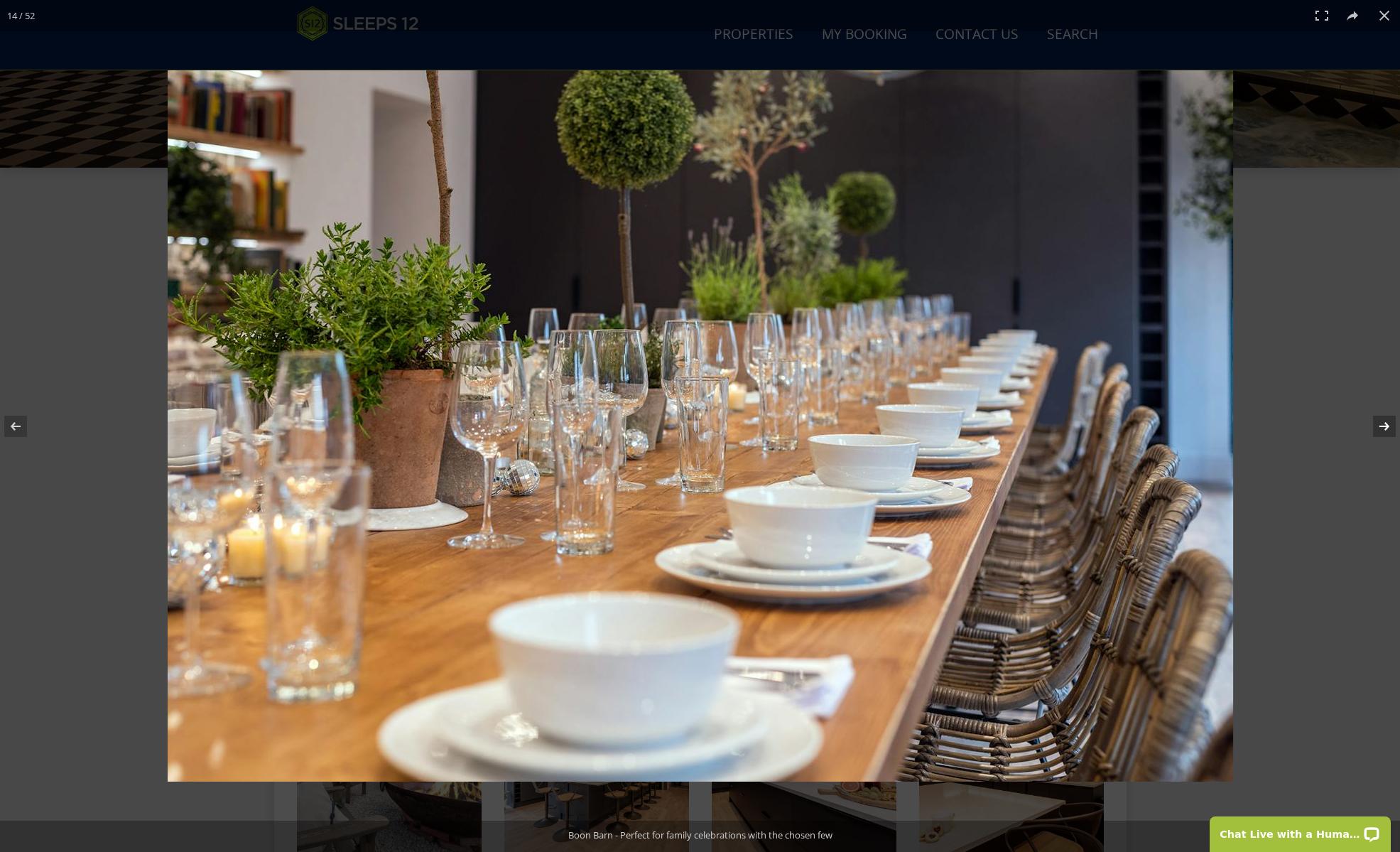
click at [1382, 427] on button at bounding box center [1375, 426] width 50 height 71
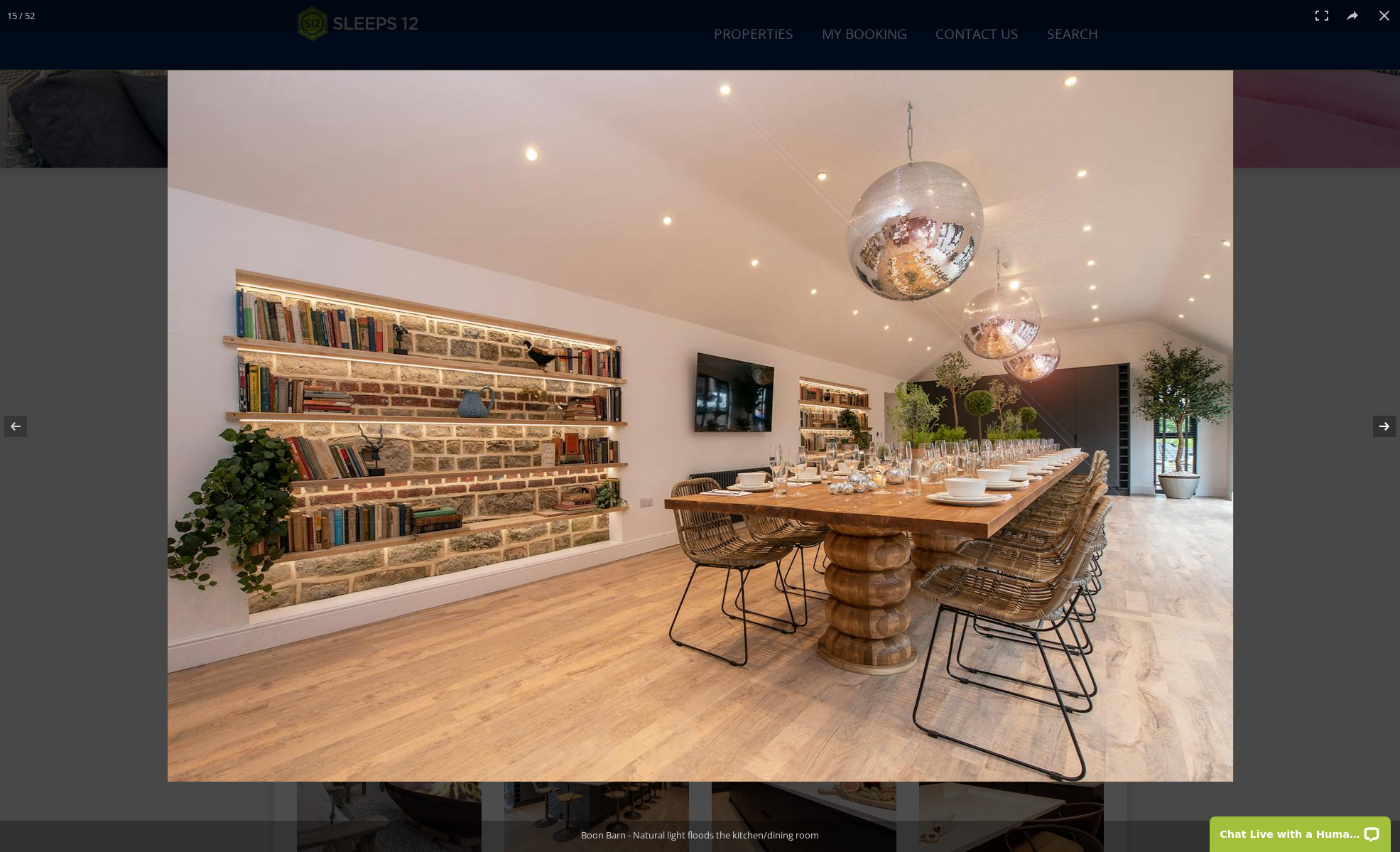
click at [1382, 427] on button at bounding box center [1375, 426] width 50 height 71
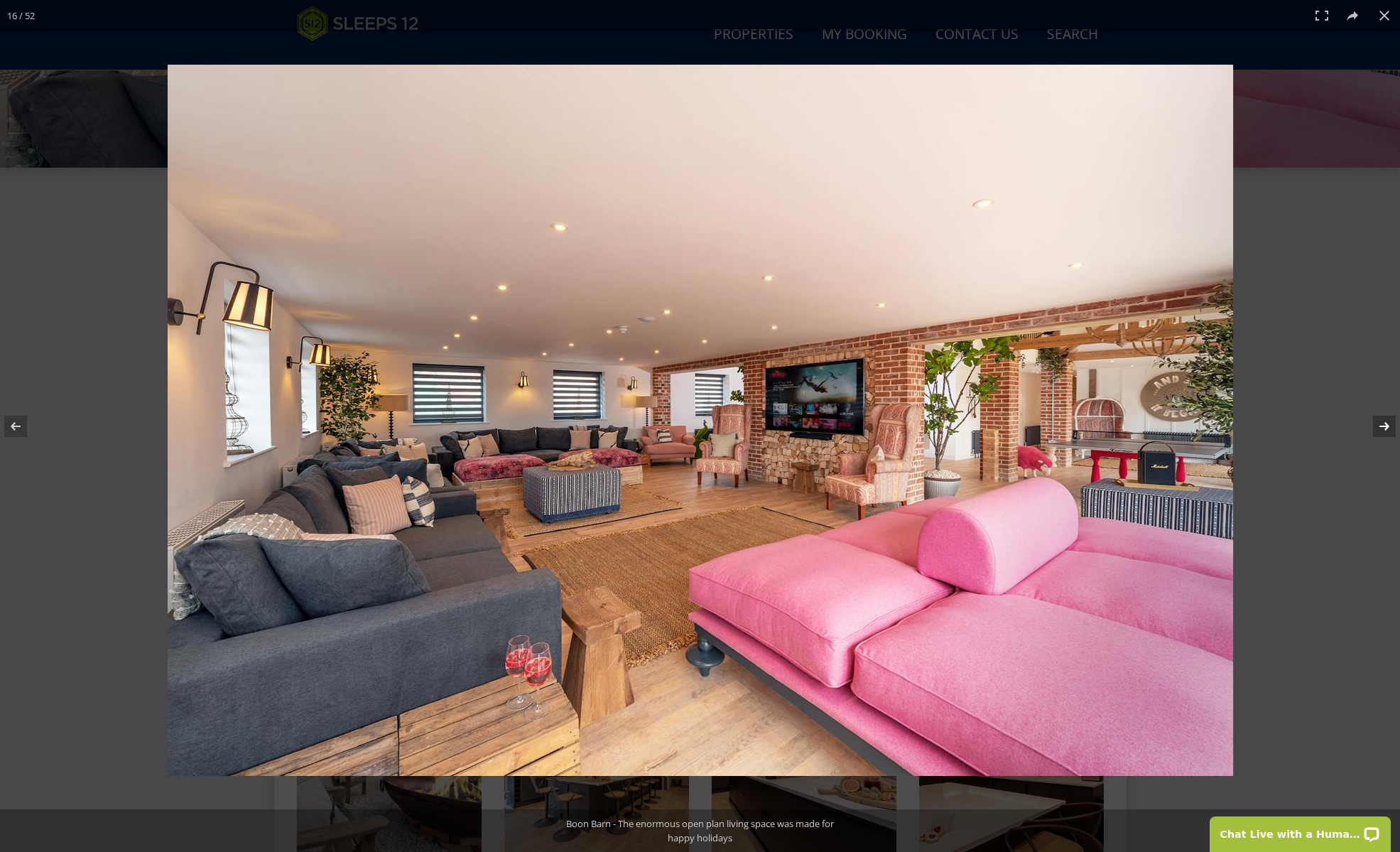
click at [1382, 427] on button at bounding box center [1375, 426] width 50 height 71
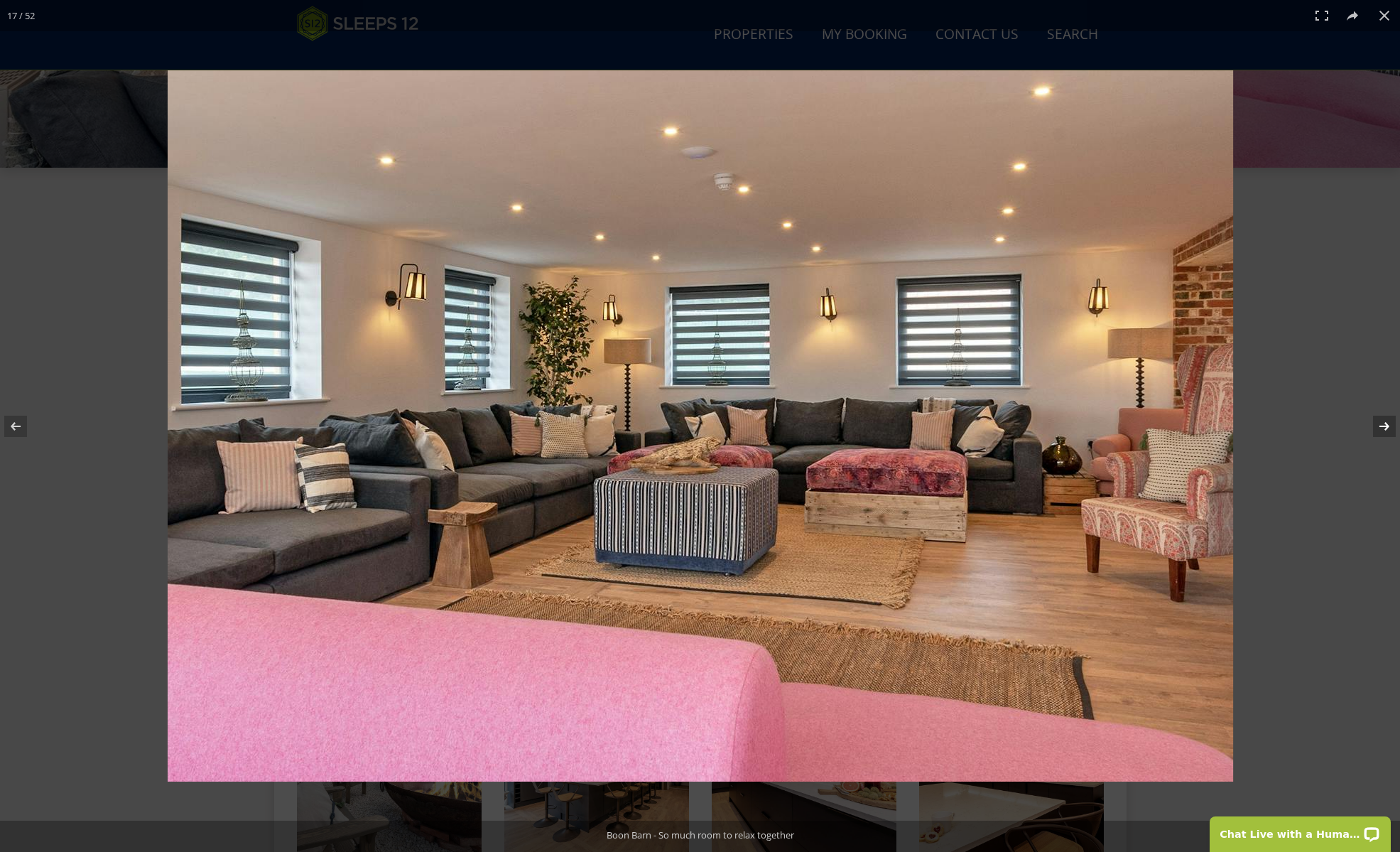
click at [1378, 427] on button at bounding box center [1375, 426] width 50 height 71
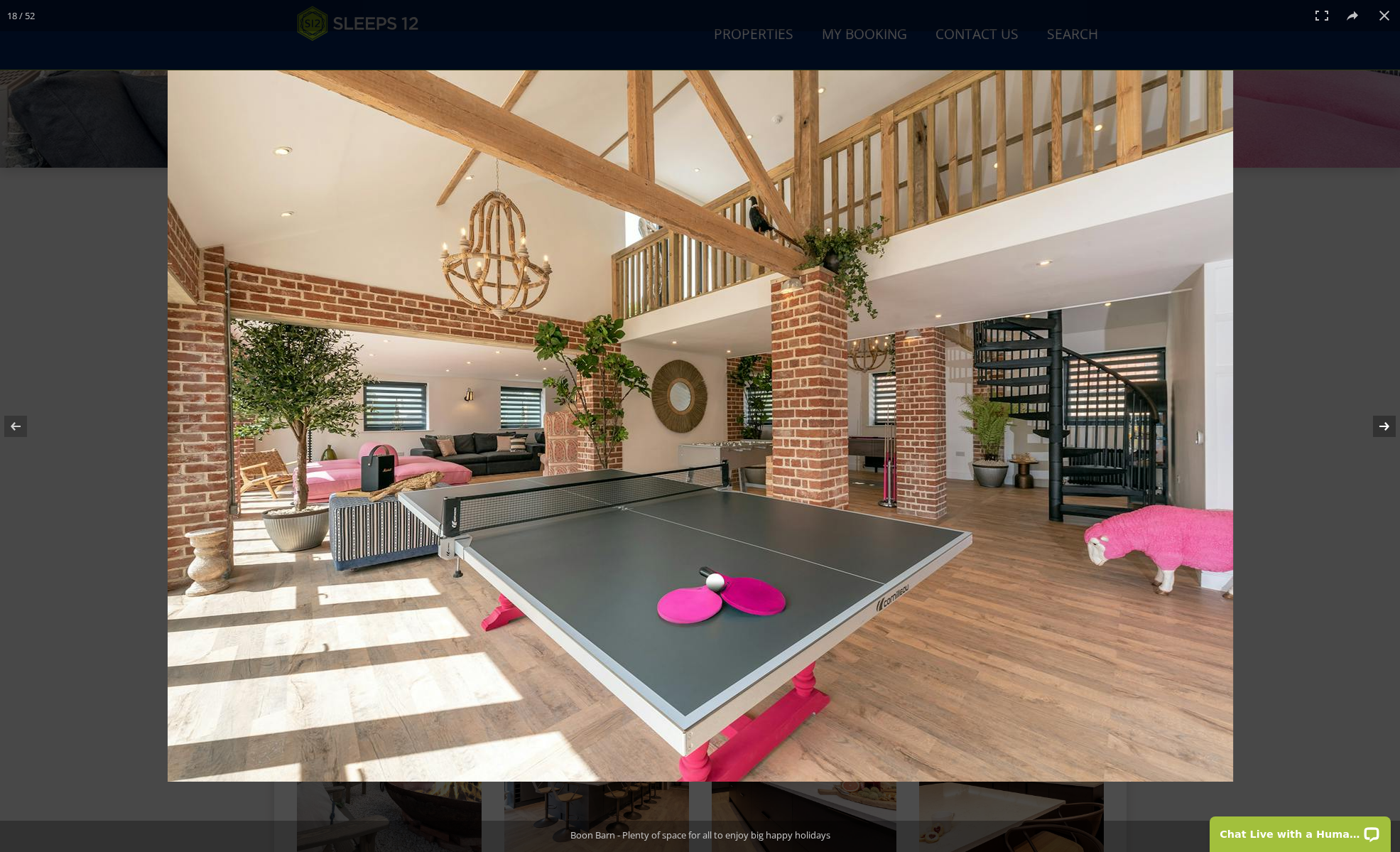
click at [1378, 427] on button at bounding box center [1375, 426] width 50 height 71
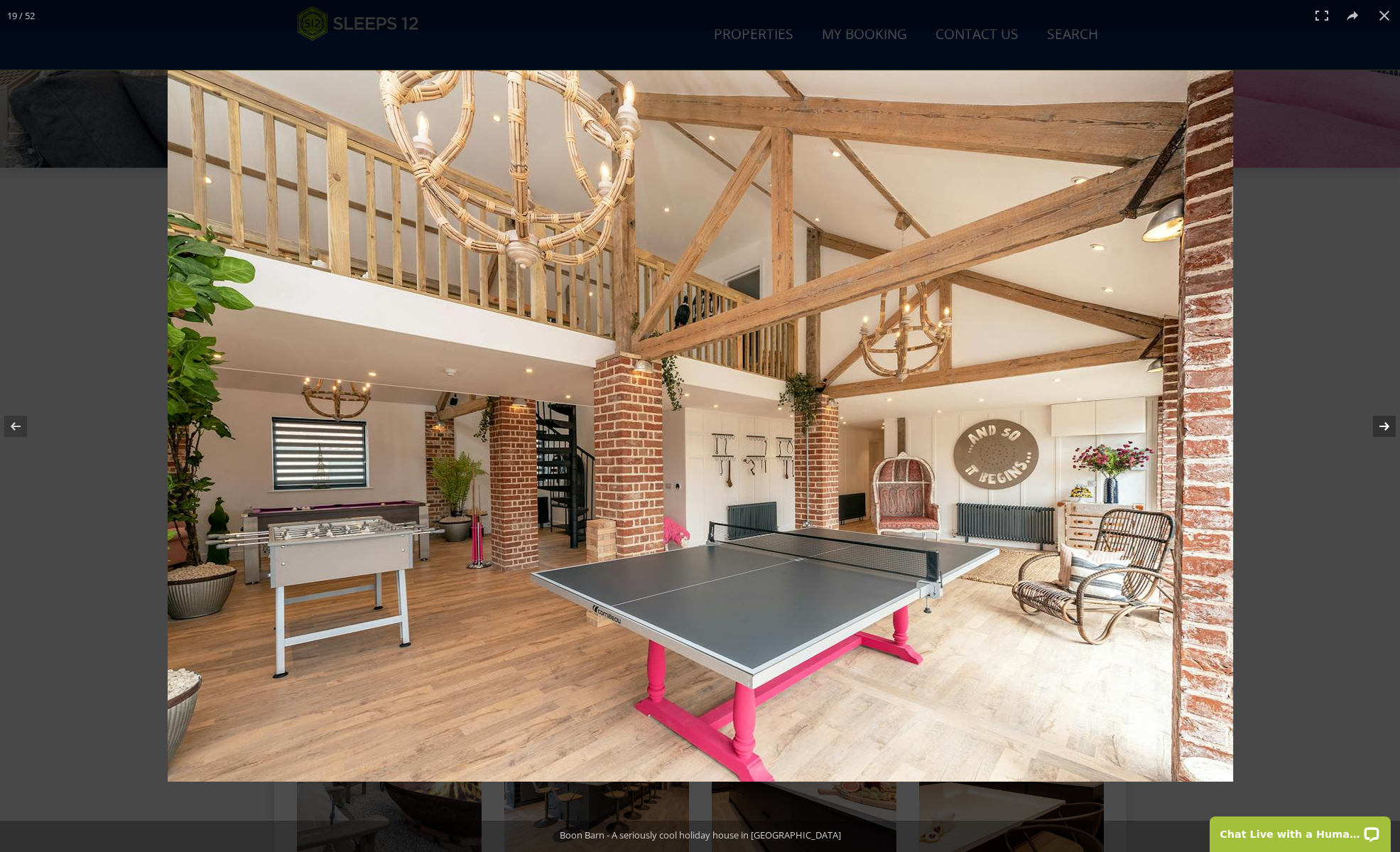
click at [1378, 427] on button at bounding box center [1375, 426] width 50 height 71
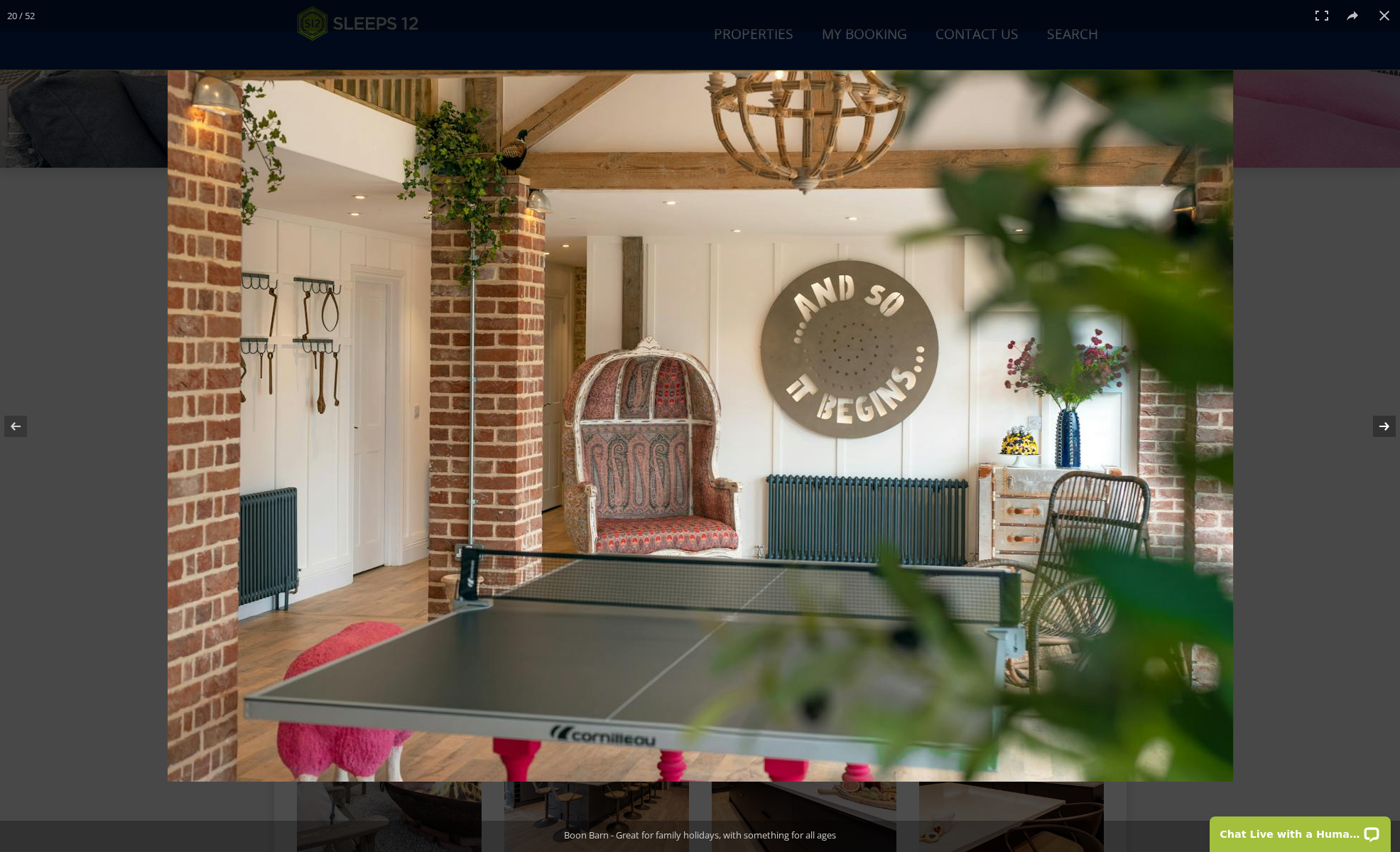
click at [1378, 427] on button at bounding box center [1375, 426] width 50 height 71
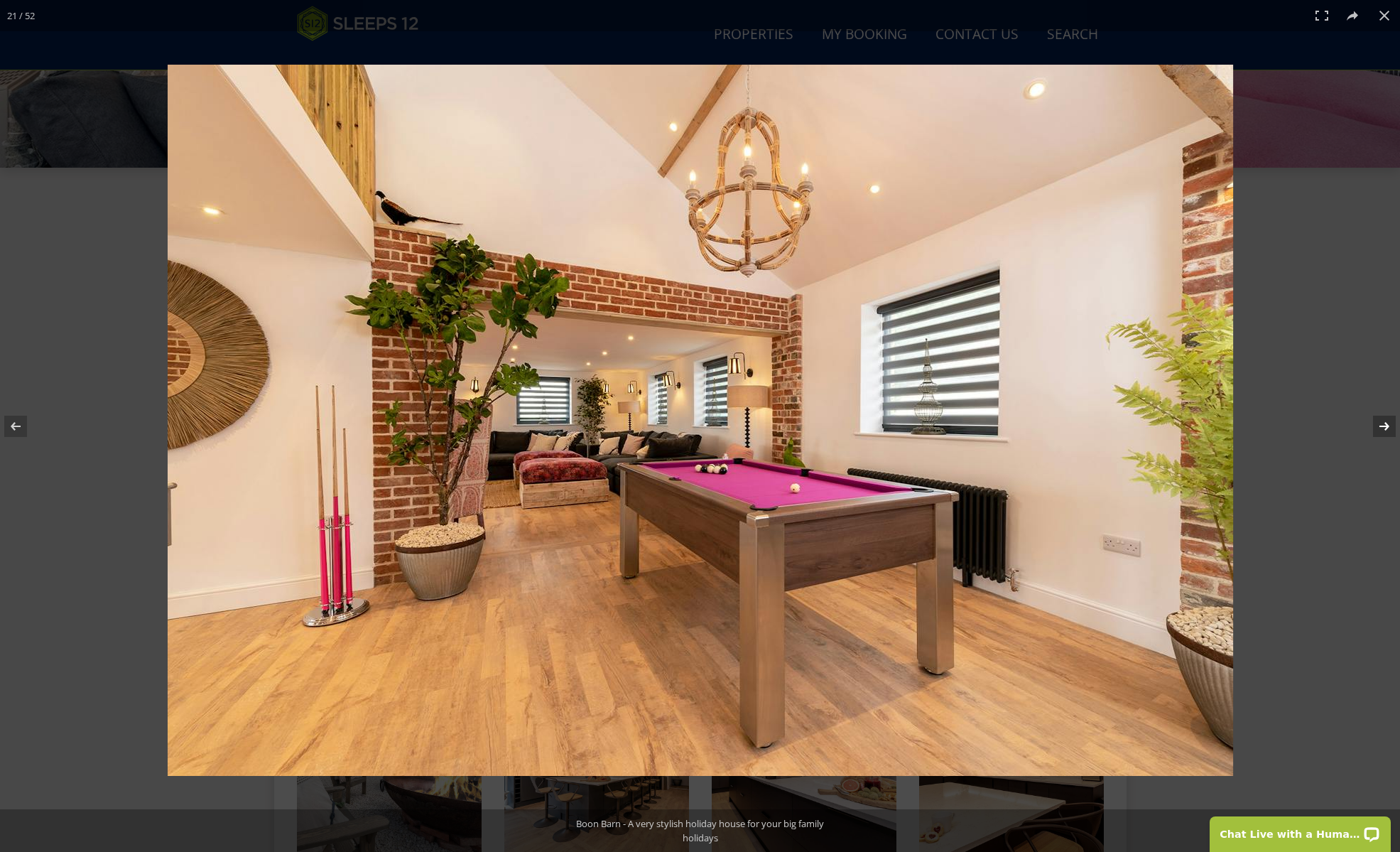
click at [1378, 427] on button at bounding box center [1375, 426] width 50 height 71
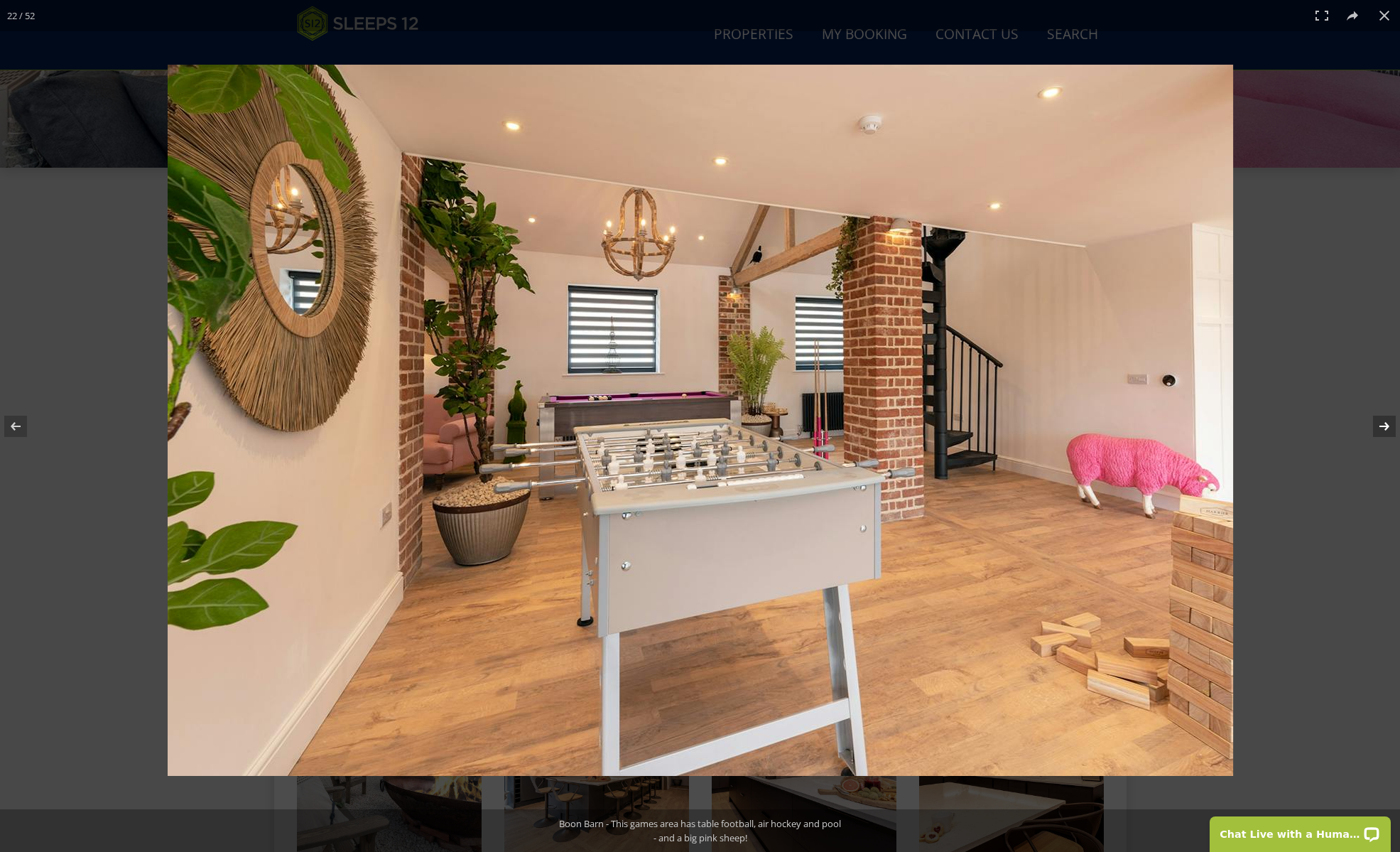
click at [1378, 427] on button at bounding box center [1375, 426] width 50 height 71
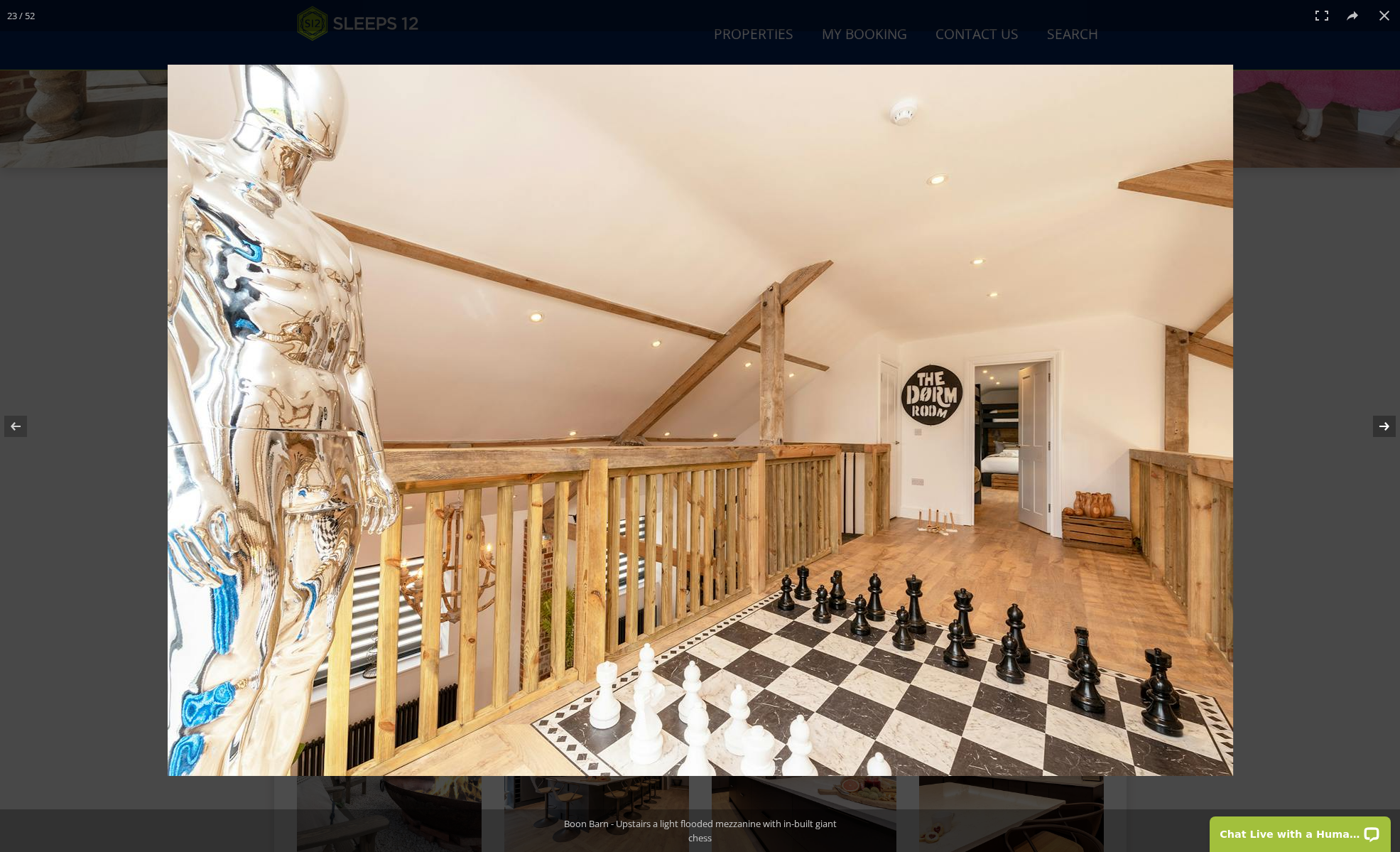
click at [1378, 427] on button at bounding box center [1375, 426] width 50 height 71
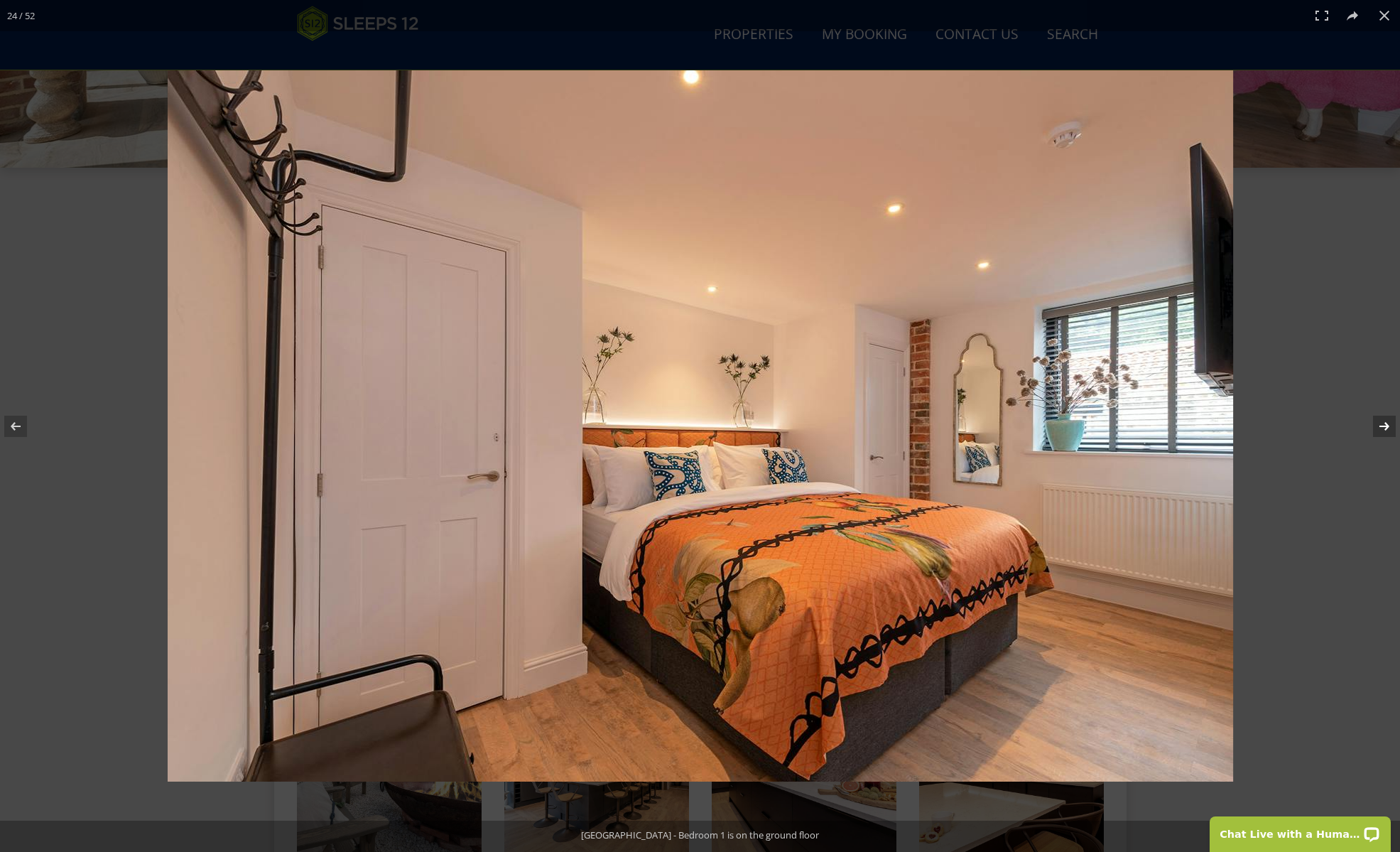
click at [1376, 427] on button at bounding box center [1375, 426] width 50 height 71
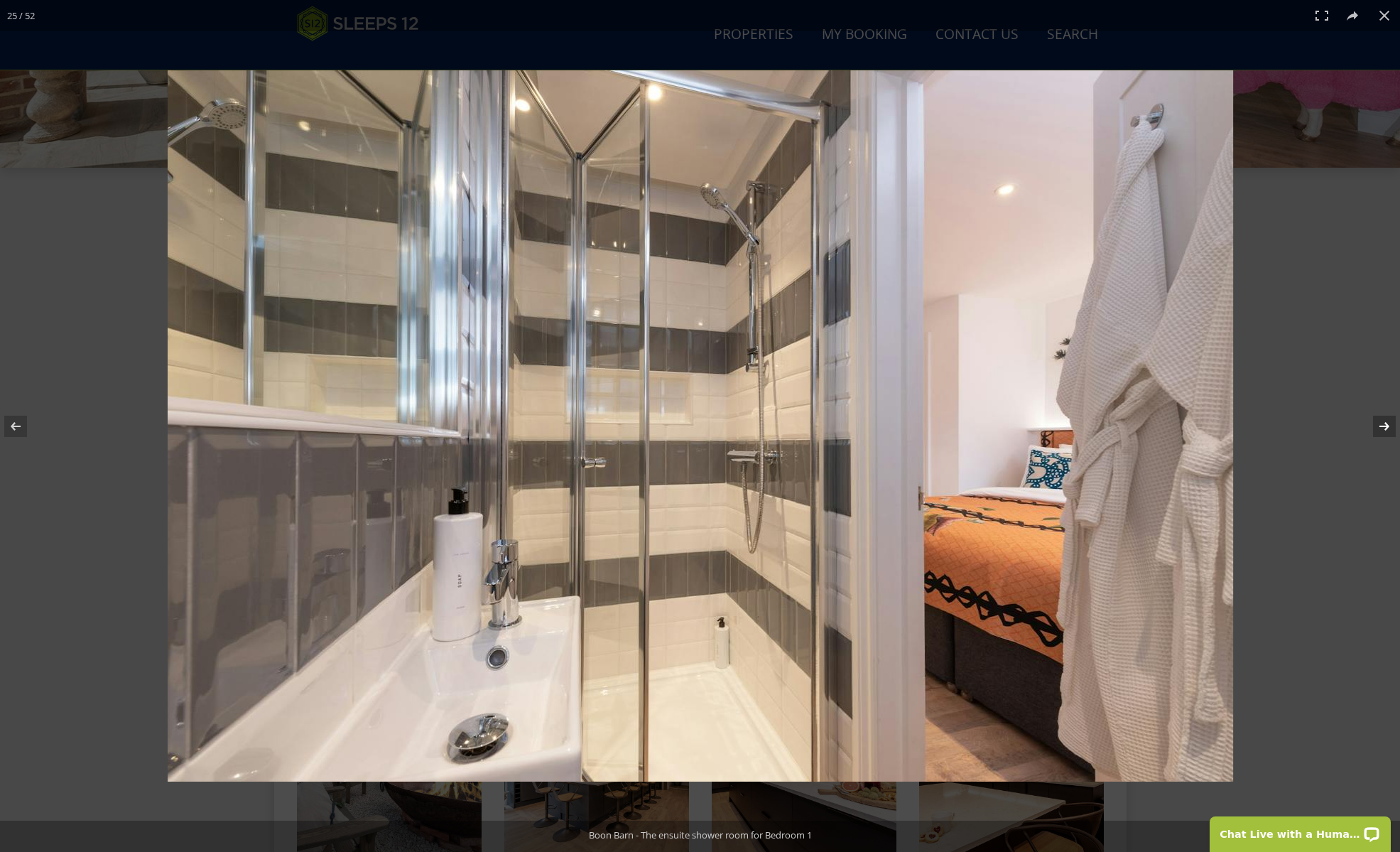
click at [1376, 427] on button at bounding box center [1375, 426] width 50 height 71
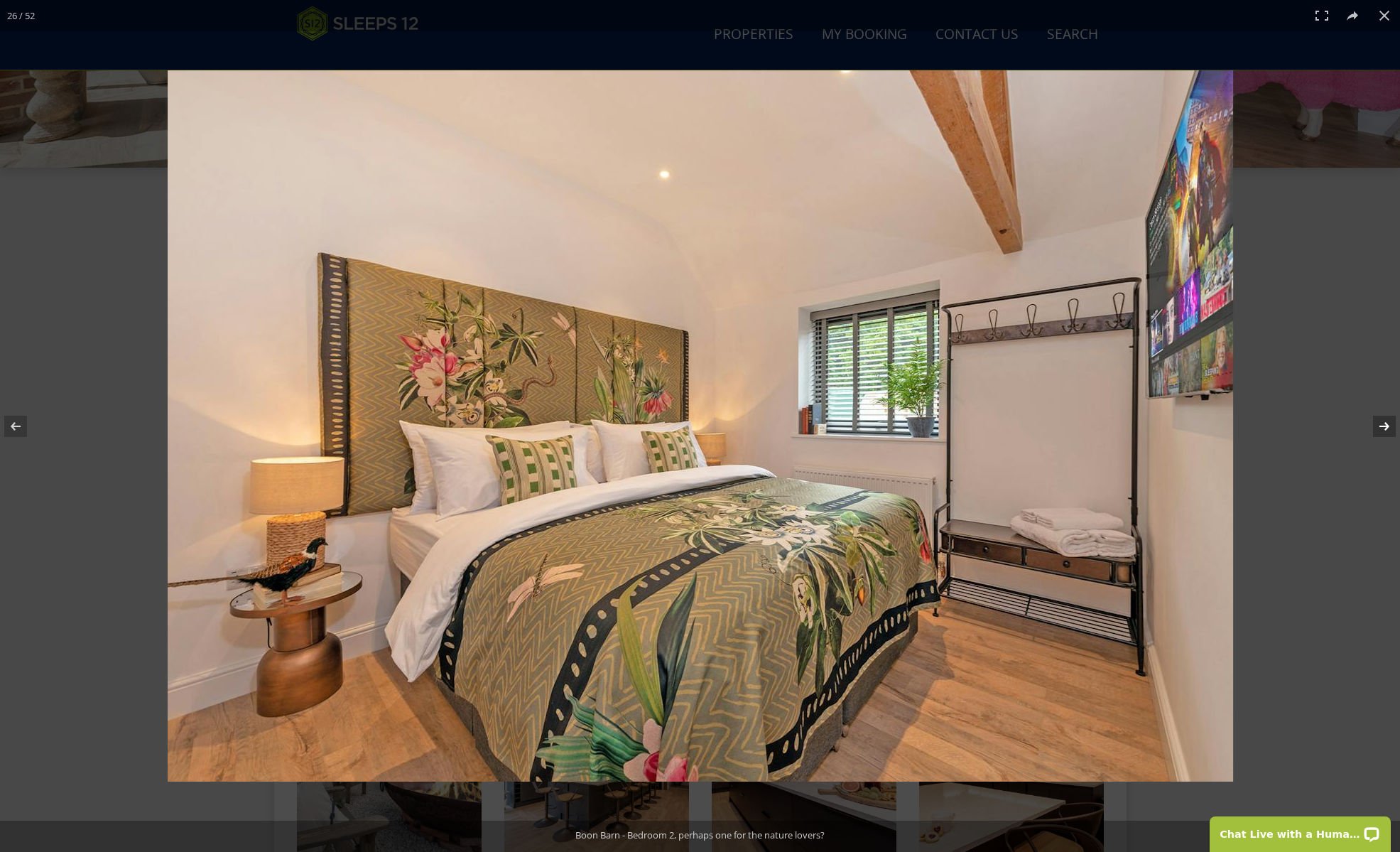
click at [1376, 427] on button at bounding box center [1375, 426] width 50 height 71
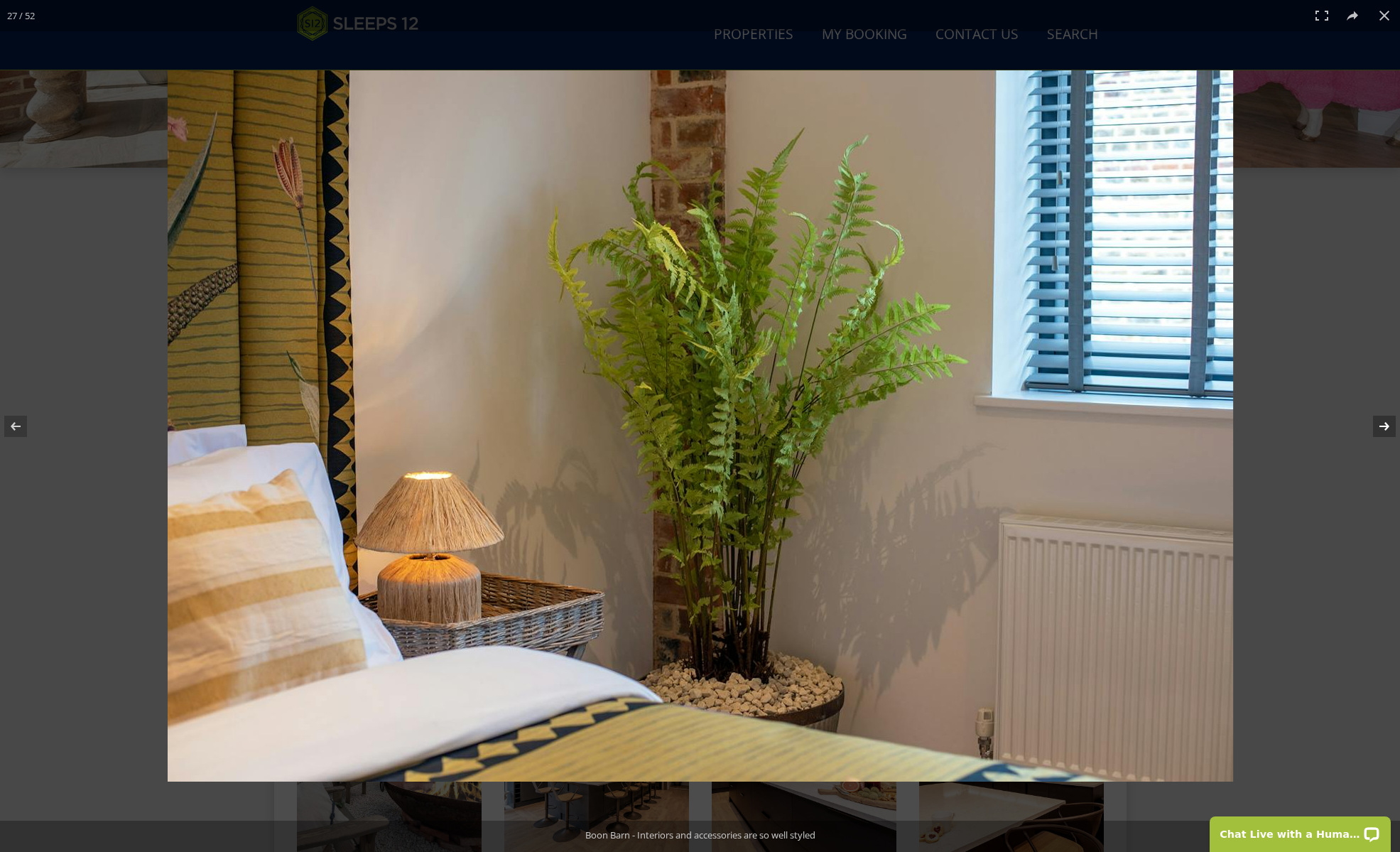
click at [1376, 427] on button at bounding box center [1375, 426] width 50 height 71
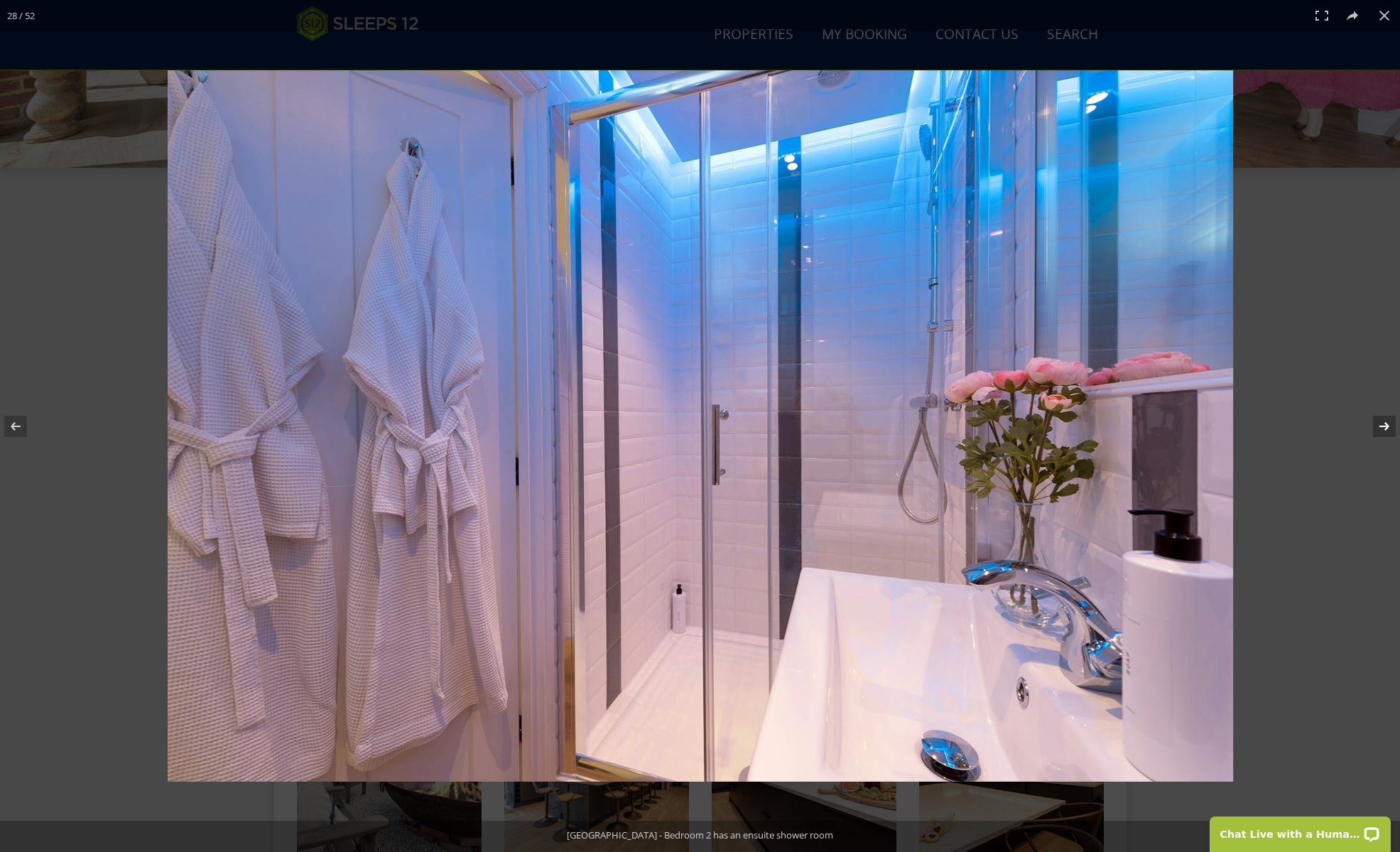
click at [1376, 427] on button at bounding box center [1375, 426] width 50 height 71
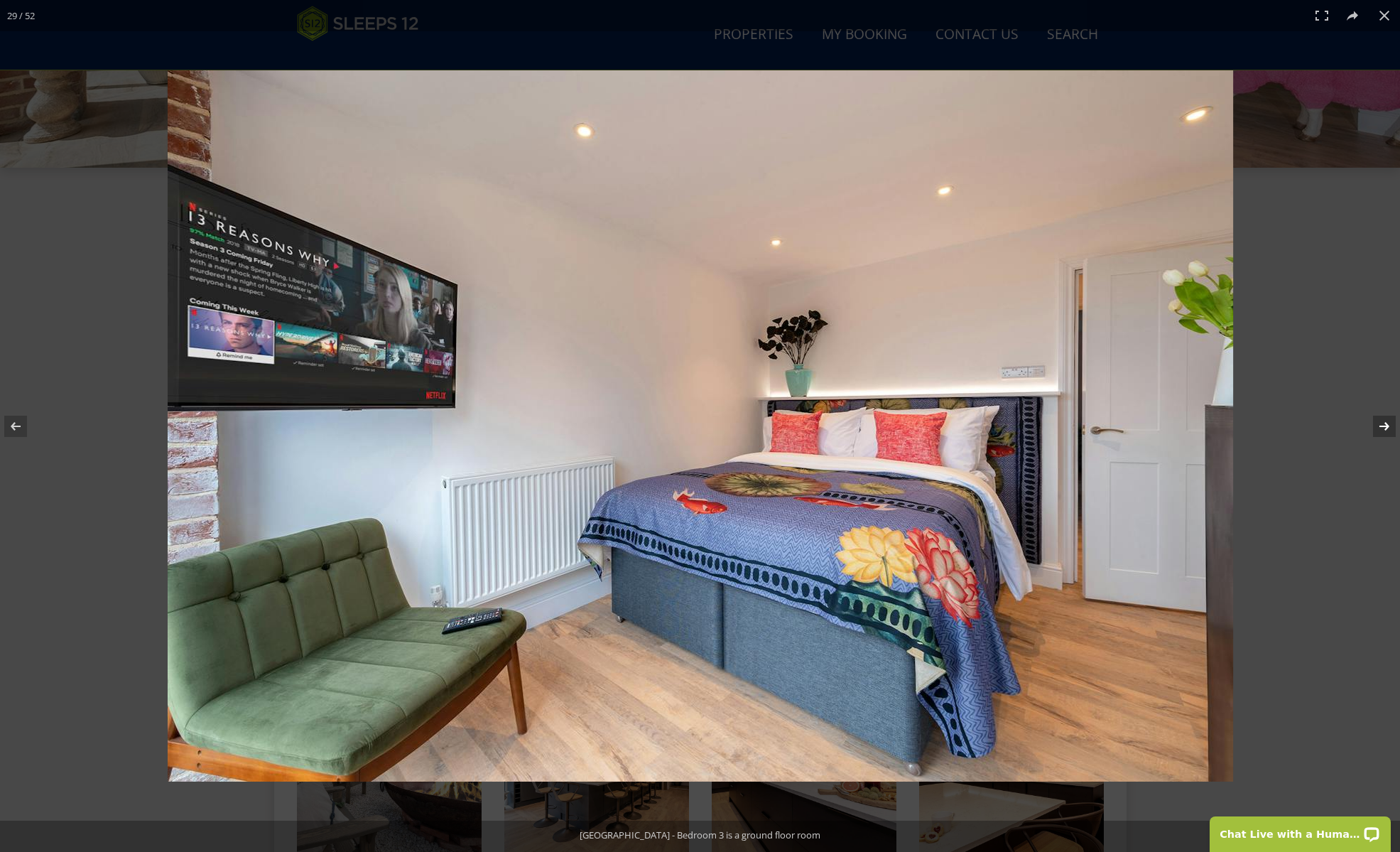
click at [1376, 427] on button at bounding box center [1375, 426] width 50 height 71
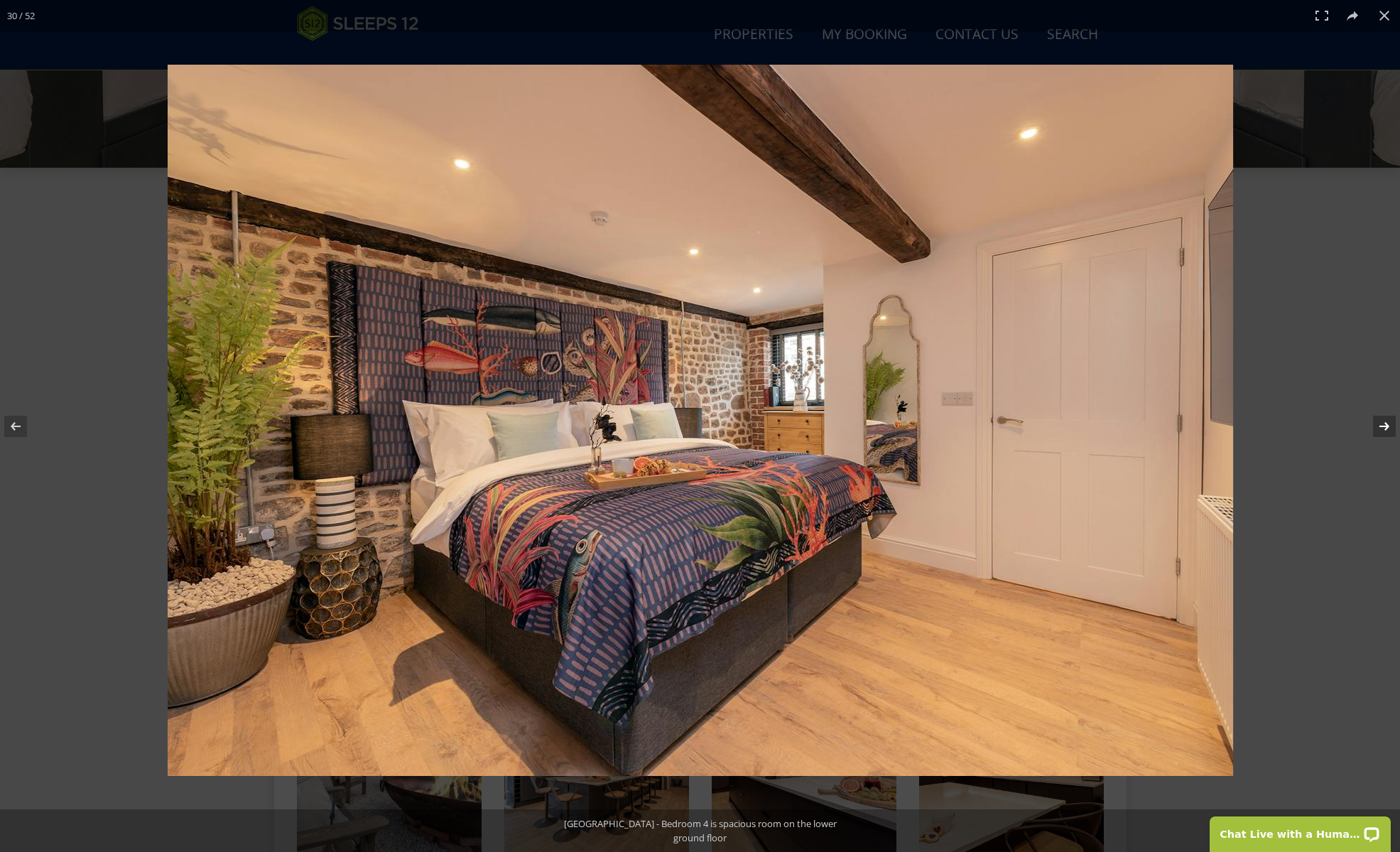
click at [1370, 427] on button at bounding box center [1375, 426] width 50 height 71
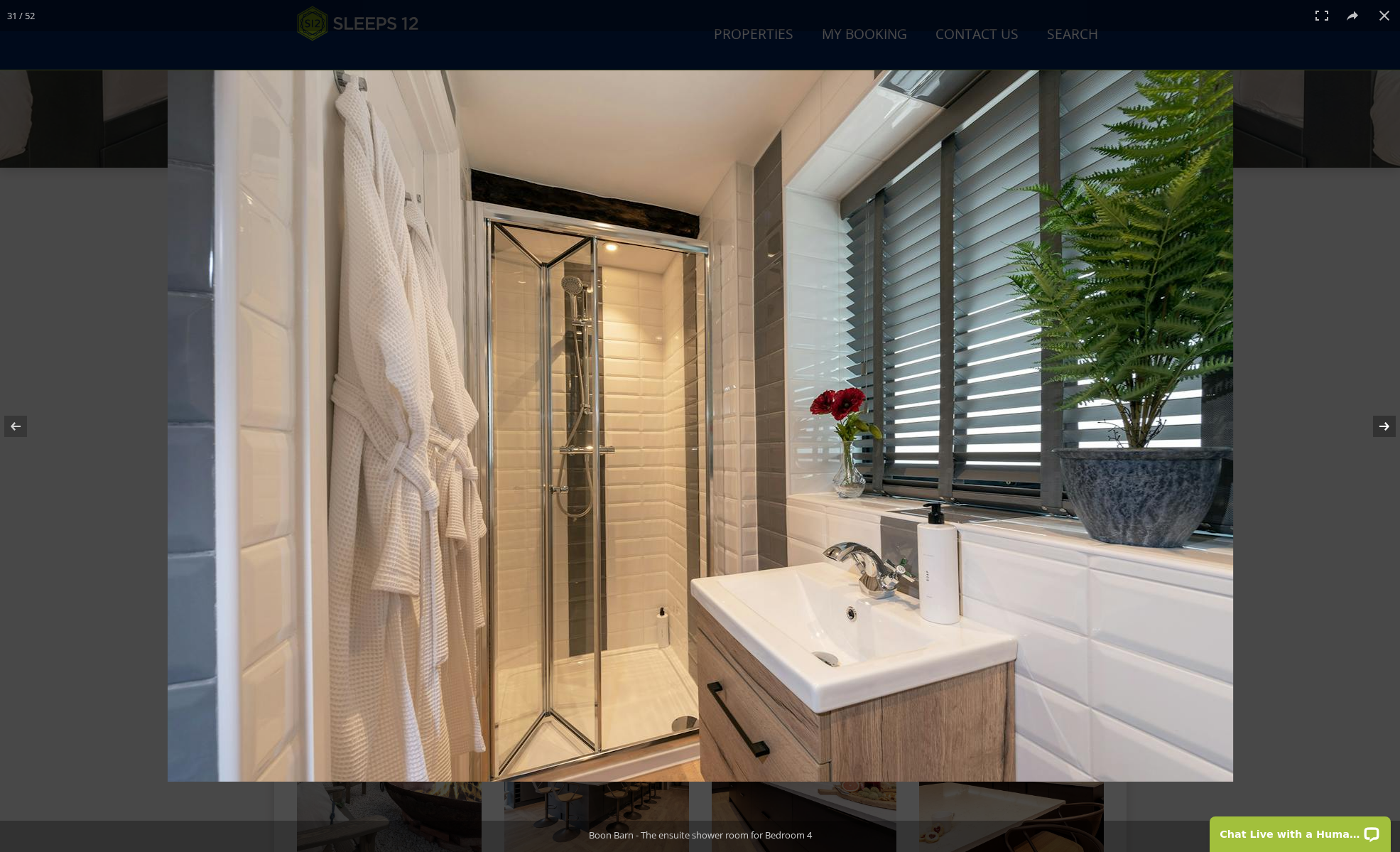
click at [1370, 427] on button at bounding box center [1375, 426] width 50 height 71
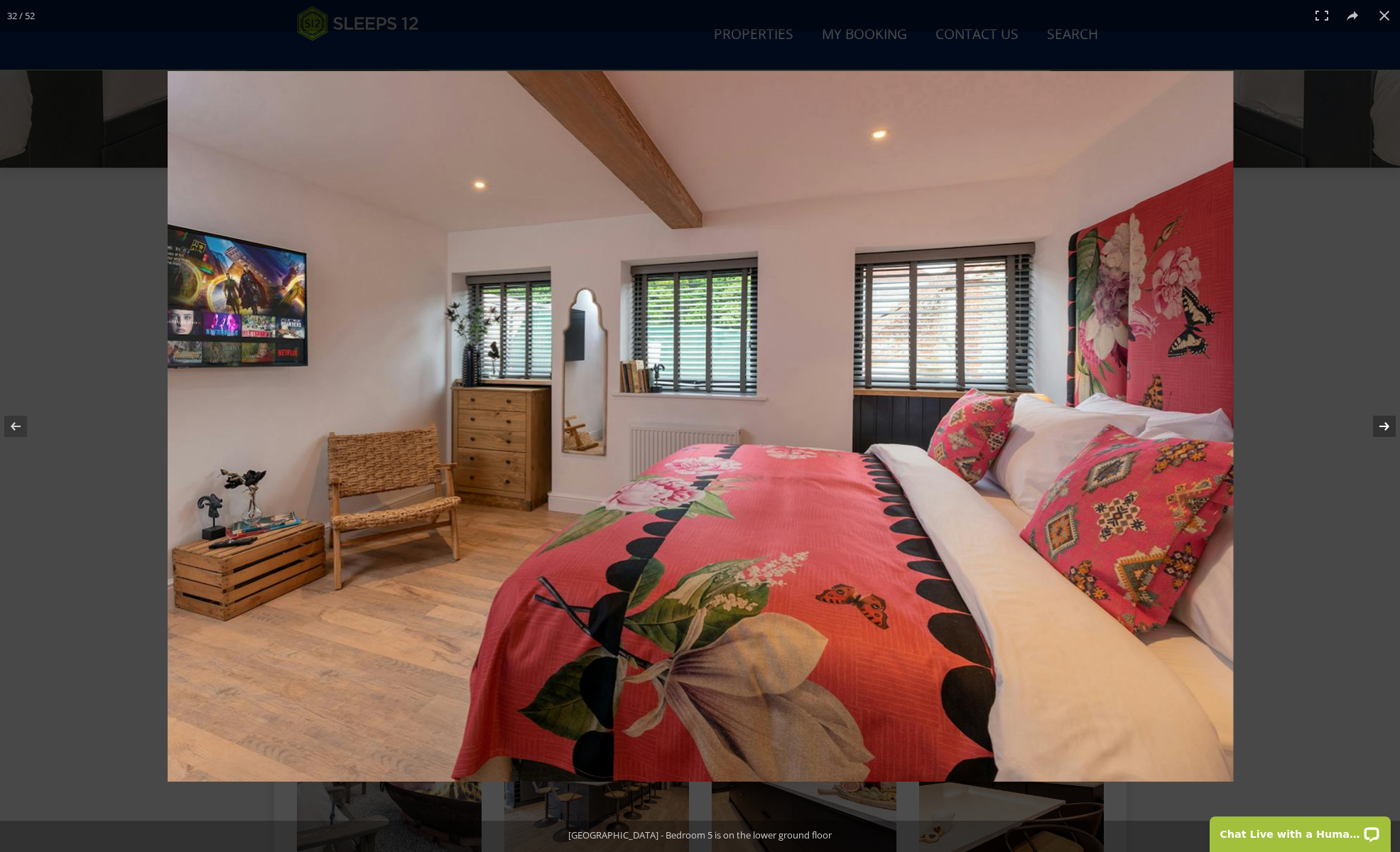
click at [1370, 427] on button at bounding box center [1375, 426] width 50 height 71
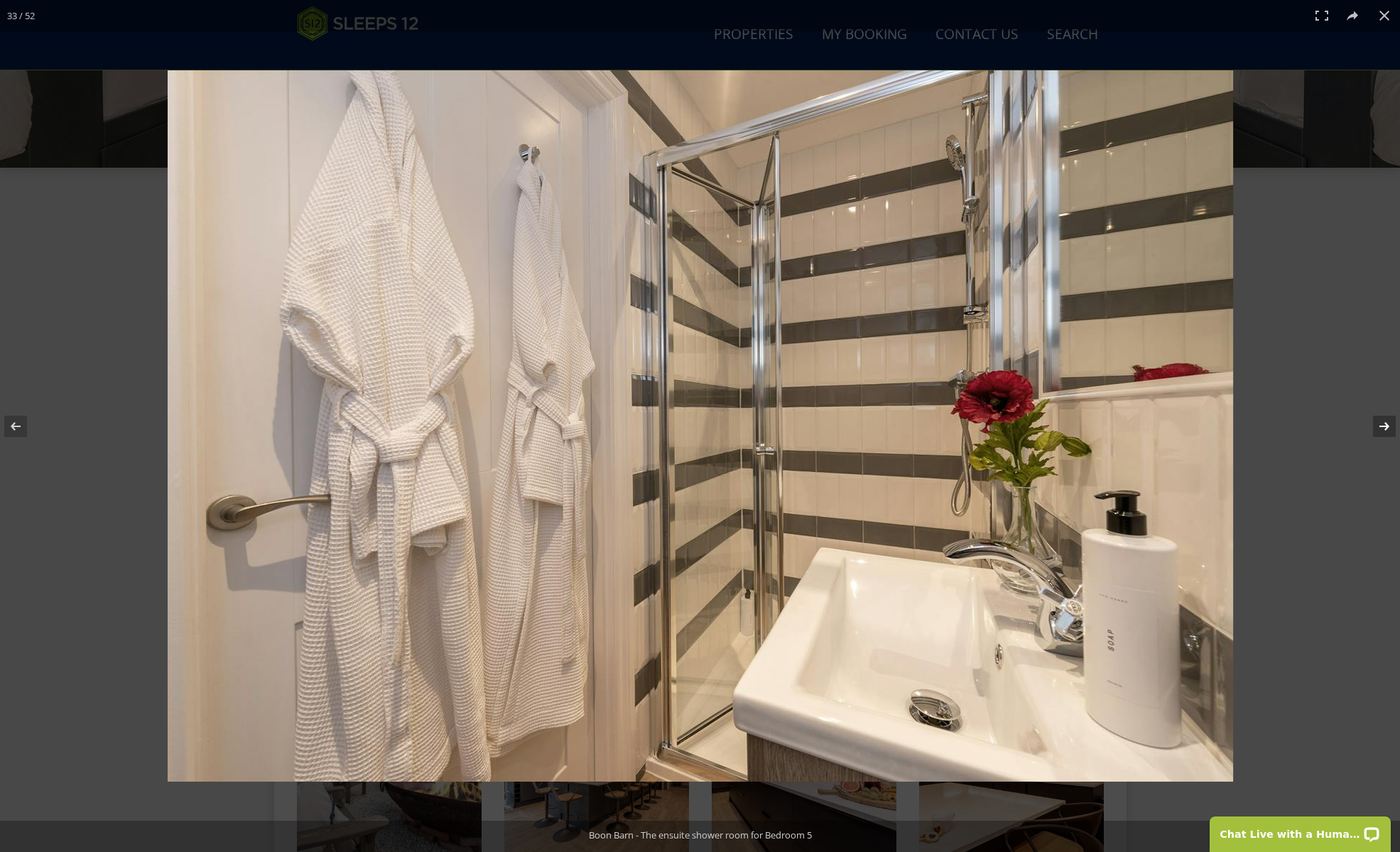
click at [1362, 425] on button at bounding box center [1375, 426] width 50 height 71
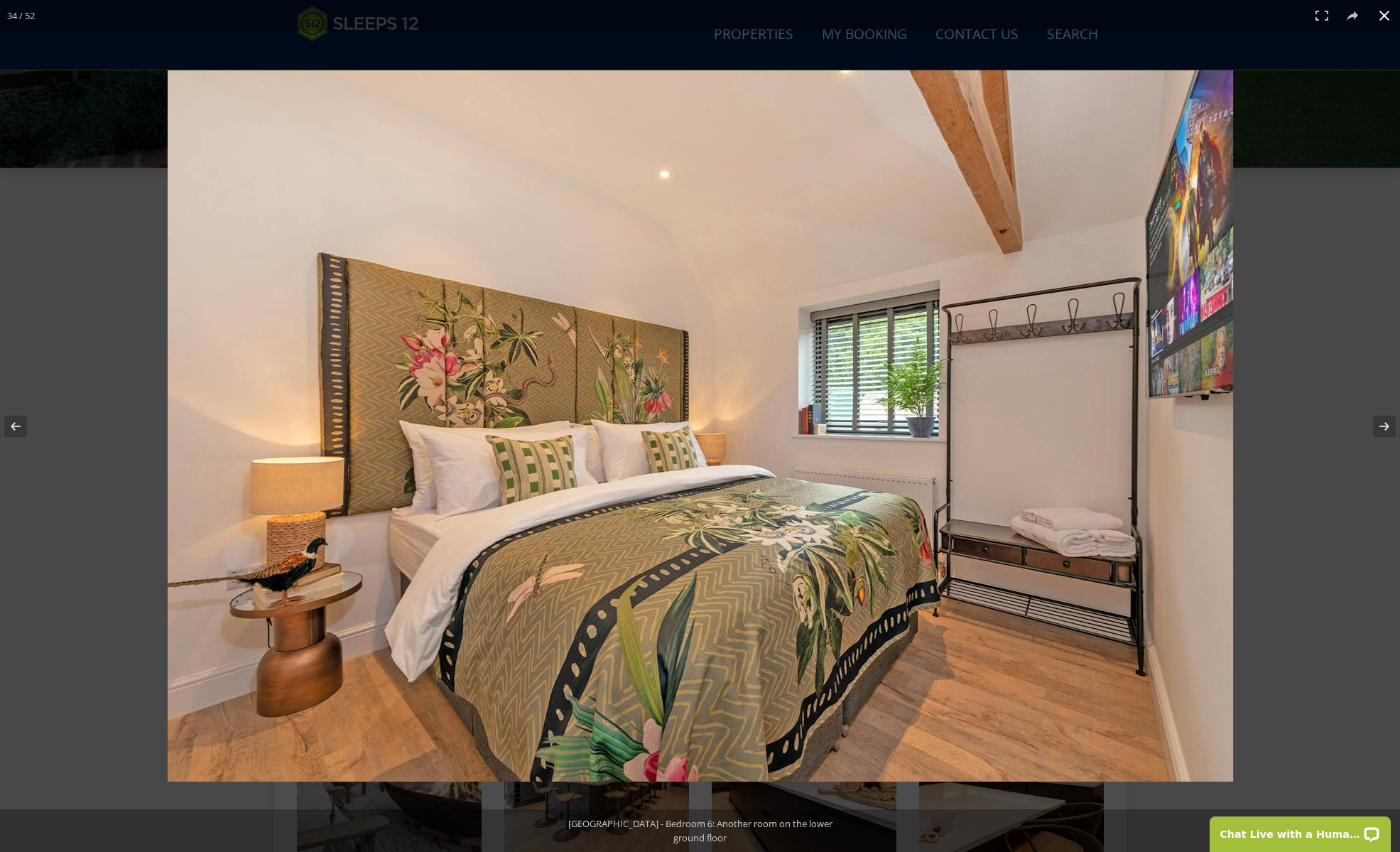
click at [1316, 407] on div at bounding box center [799, 454] width 1262 height 767
